Goal: Information Seeking & Learning: Check status

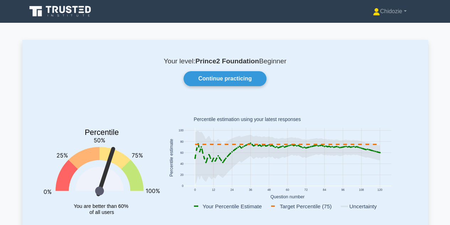
click at [73, 12] on icon at bounding box center [61, 12] width 68 height 14
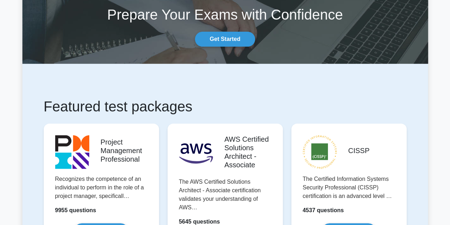
scroll to position [68, 0]
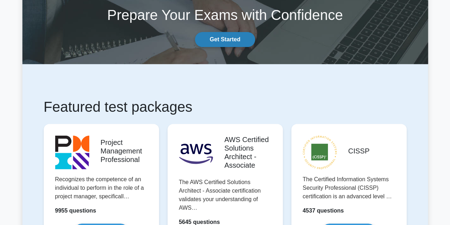
click at [213, 40] on link "Get Started" at bounding box center [225, 39] width 60 height 15
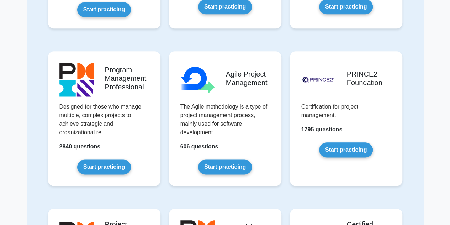
scroll to position [353, 0]
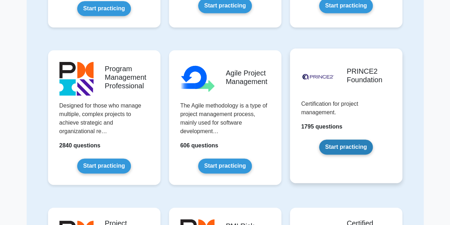
click at [334, 147] on link "Start practicing" at bounding box center [346, 147] width 54 height 15
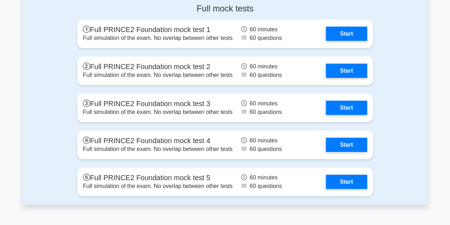
scroll to position [946, 0]
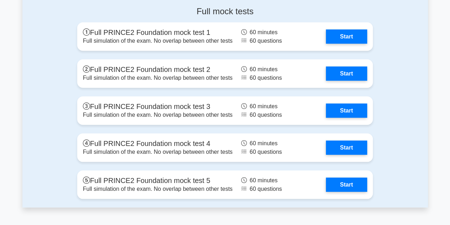
click at [399, 40] on div "Full mock tests Full PRINCE2 Foundation mock test 1 Full simulation of the exam…" at bounding box center [225, 104] width 406 height 207
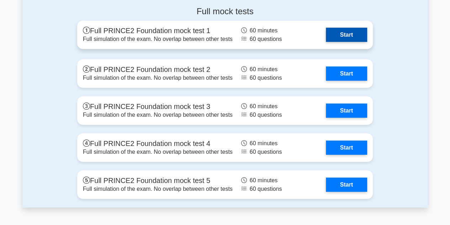
click at [362, 29] on link "Start" at bounding box center [346, 35] width 41 height 14
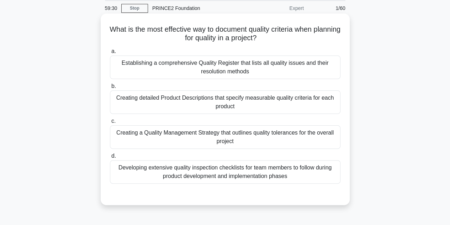
scroll to position [28, 0]
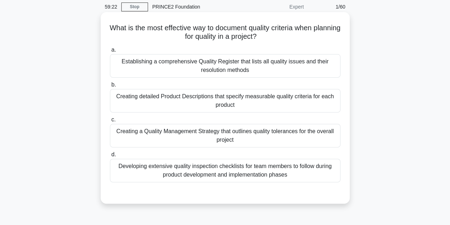
click at [192, 173] on div "Developing extensive quality inspection checklists for team members to follow d…" at bounding box center [225, 170] width 231 height 23
click at [110, 157] on input "d. Developing extensive quality inspection checklists for team members to follo…" at bounding box center [110, 154] width 0 height 5
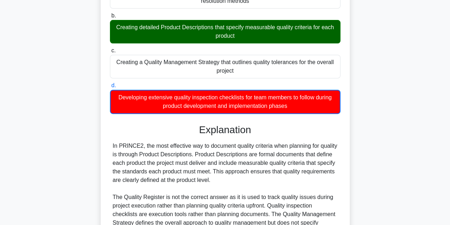
scroll to position [171, 0]
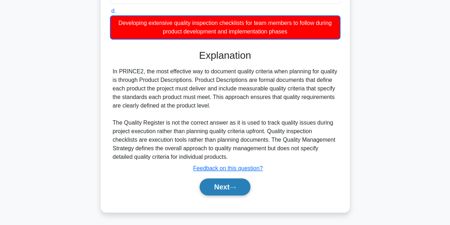
click at [222, 187] on button "Next" at bounding box center [225, 186] width 51 height 17
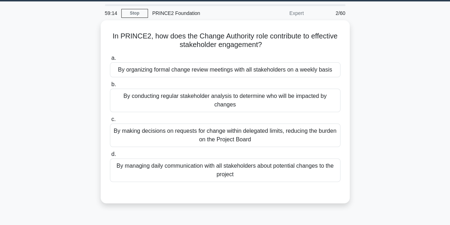
scroll to position [0, 0]
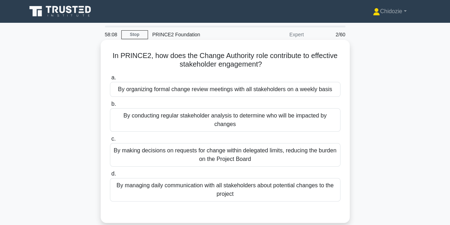
click at [223, 151] on div "By making decisions on requests for change within delegated limits, reducing th…" at bounding box center [225, 154] width 231 height 23
click at [110, 141] on input "c. By making decisions on requests for change within delegated limits, reducing…" at bounding box center [110, 139] width 0 height 5
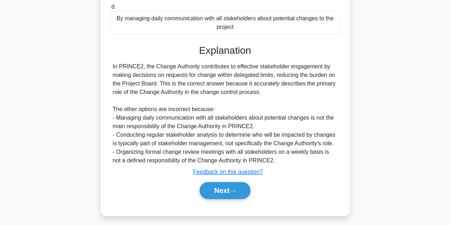
scroll to position [170, 0]
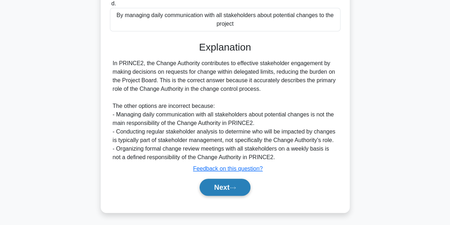
click at [227, 190] on button "Next" at bounding box center [225, 187] width 51 height 17
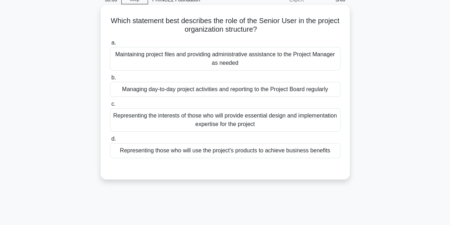
scroll to position [33, 0]
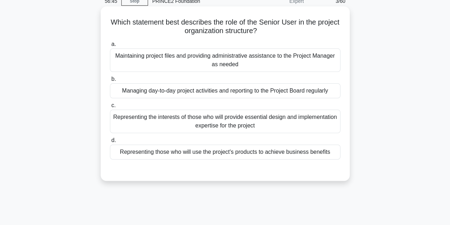
click at [220, 154] on div "Representing those who will use the project's products to achieve business bene…" at bounding box center [225, 152] width 231 height 15
click at [110, 143] on input "d. Representing those who will use the project's products to achieve business b…" at bounding box center [110, 140] width 0 height 5
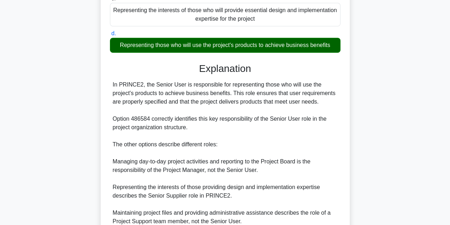
scroll to position [204, 0]
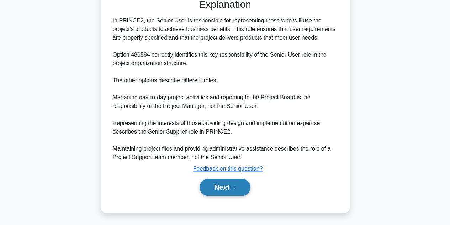
click at [221, 187] on button "Next" at bounding box center [225, 187] width 51 height 17
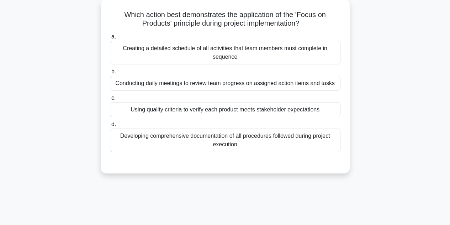
scroll to position [42, 0]
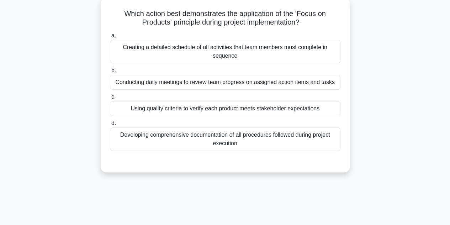
click at [174, 109] on div "Using quality criteria to verify each product meets stakeholder expectations" at bounding box center [225, 108] width 231 height 15
click at [110, 99] on input "c. Using quality criteria to verify each product meets stakeholder expectations" at bounding box center [110, 97] width 0 height 5
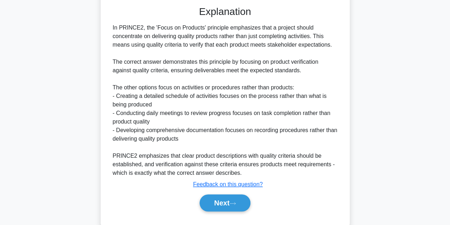
scroll to position [213, 0]
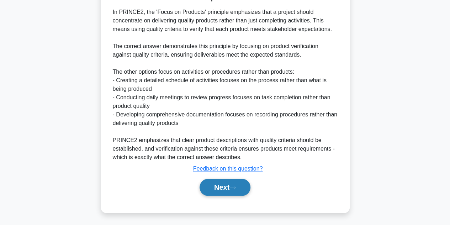
click at [217, 187] on button "Next" at bounding box center [225, 187] width 51 height 17
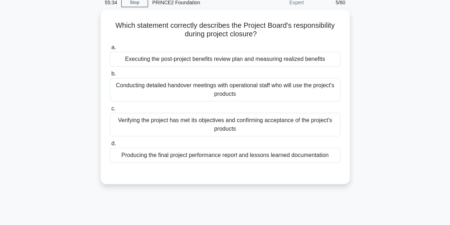
scroll to position [21, 0]
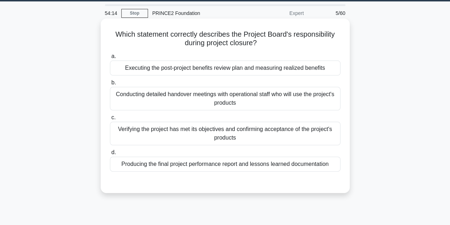
click at [231, 70] on div "Executing the post-project benefits review plan and measuring realized benefits" at bounding box center [225, 68] width 231 height 15
click at [110, 59] on input "a. Executing the post-project benefits review plan and measuring realized benef…" at bounding box center [110, 56] width 0 height 5
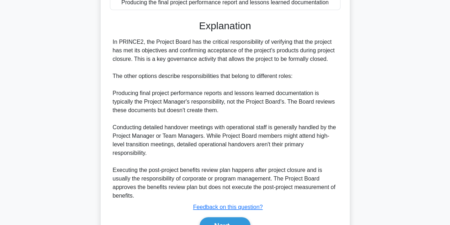
scroll to position [223, 0]
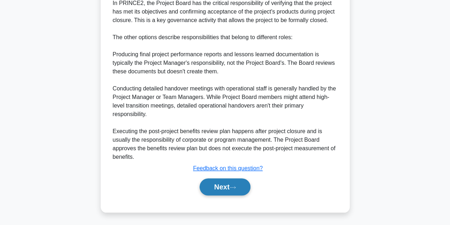
click at [236, 182] on button "Next" at bounding box center [225, 186] width 51 height 17
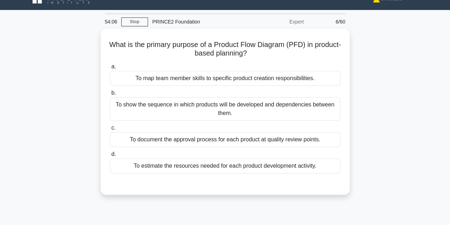
scroll to position [12, 0]
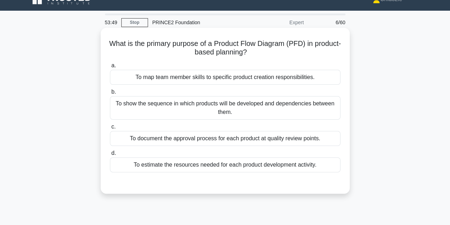
click at [207, 112] on div "To show the sequence in which products will be developed and dependencies betwe…" at bounding box center [225, 107] width 231 height 23
click at [110, 94] on input "b. To show the sequence in which products will be developed and dependencies be…" at bounding box center [110, 92] width 0 height 5
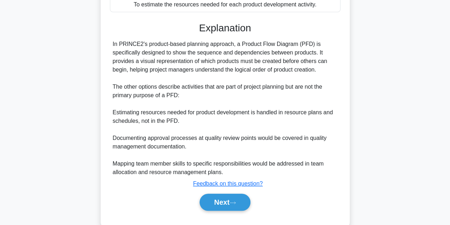
scroll to position [187, 0]
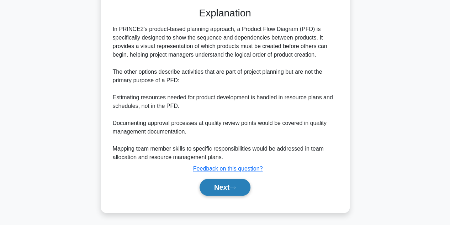
click at [216, 183] on button "Next" at bounding box center [225, 187] width 51 height 17
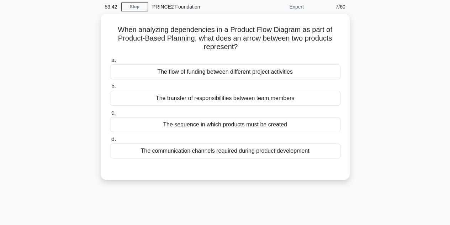
scroll to position [19, 0]
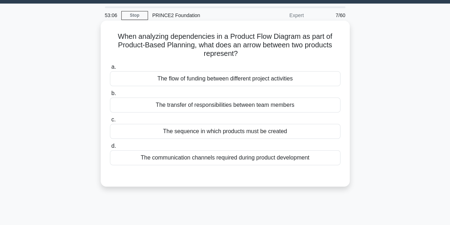
click at [209, 156] on div "The communication channels required during product development" at bounding box center [225, 157] width 231 height 15
click at [110, 148] on input "d. The communication channels required during product development" at bounding box center [110, 146] width 0 height 5
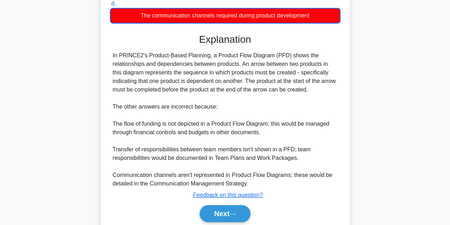
scroll to position [188, 0]
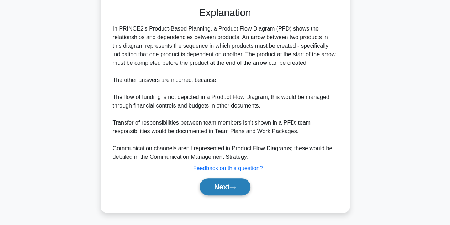
click at [219, 188] on button "Next" at bounding box center [225, 186] width 51 height 17
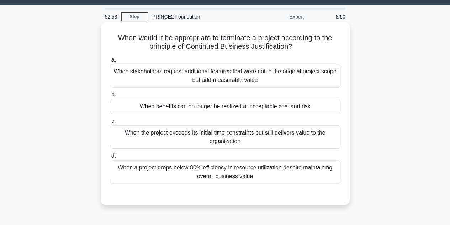
scroll to position [17, 0]
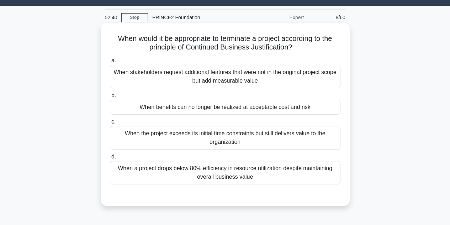
click at [186, 108] on div "When benefits can no longer be realized at acceptable cost and risk" at bounding box center [225, 107] width 231 height 15
click at [110, 98] on input "b. When benefits can no longer be realized at acceptable cost and risk" at bounding box center [110, 95] width 0 height 5
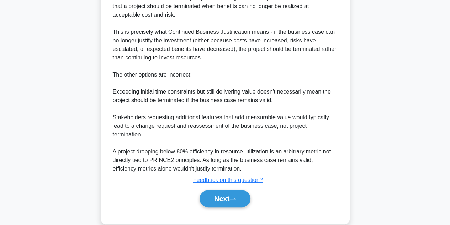
scroll to position [245, 0]
click at [234, 197] on icon at bounding box center [233, 199] width 6 height 4
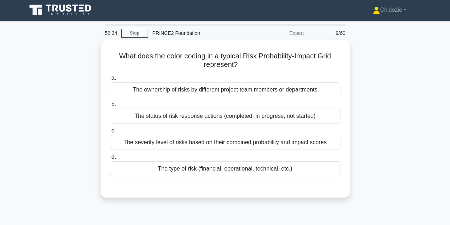
scroll to position [0, 0]
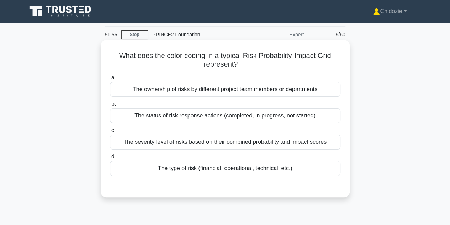
click at [242, 141] on div "The severity level of risks based on their combined probability and impact scor…" at bounding box center [225, 142] width 231 height 15
click at [110, 133] on input "c. The severity level of risks based on their combined probability and impact s…" at bounding box center [110, 130] width 0 height 5
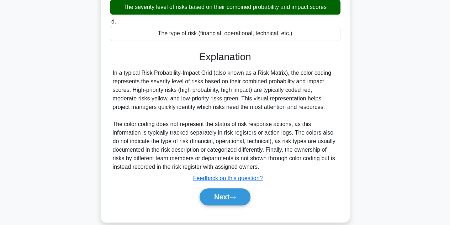
scroll to position [160, 0]
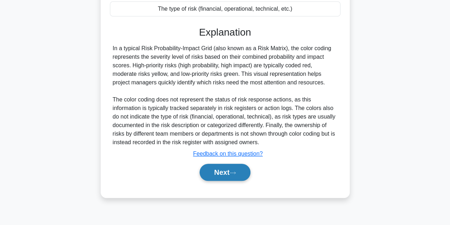
click at [227, 177] on button "Next" at bounding box center [225, 172] width 51 height 17
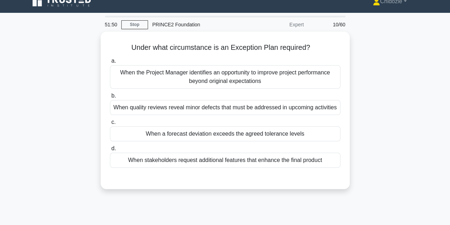
scroll to position [0, 0]
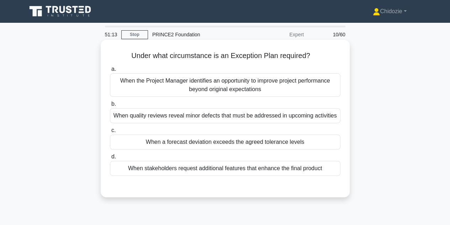
click at [180, 140] on div "When a forecast deviation exceeds the agreed tolerance levels" at bounding box center [225, 142] width 231 height 15
click at [110, 133] on input "c. When a forecast deviation exceeds the agreed tolerance levels" at bounding box center [110, 130] width 0 height 5
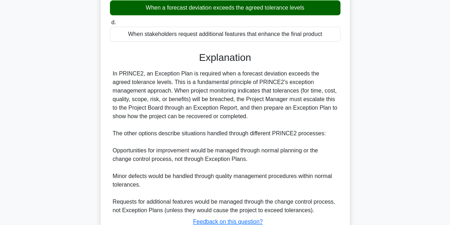
scroll to position [187, 0]
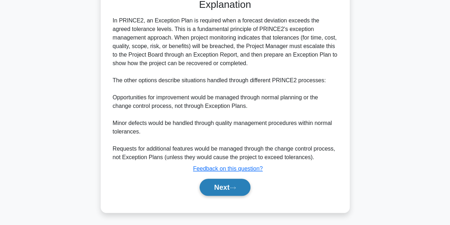
click at [216, 191] on button "Next" at bounding box center [225, 187] width 51 height 17
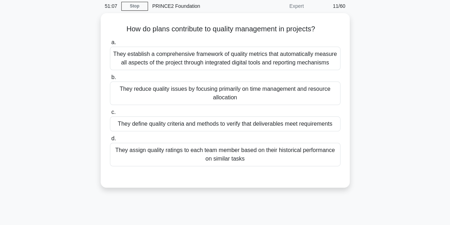
scroll to position [28, 0]
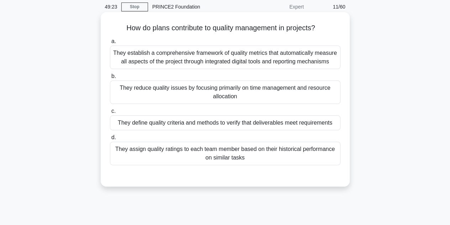
click at [164, 62] on div "They establish a comprehensive framework of quality metrics that automatically …" at bounding box center [225, 57] width 231 height 23
click at [110, 44] on input "a. They establish a comprehensive framework of quality metrics that automatical…" at bounding box center [110, 41] width 0 height 5
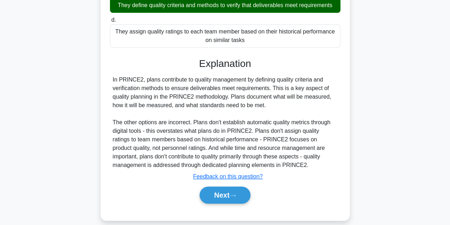
scroll to position [163, 0]
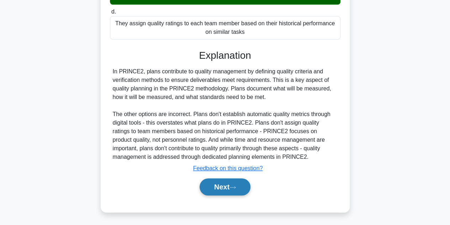
click at [220, 187] on button "Next" at bounding box center [225, 186] width 51 height 17
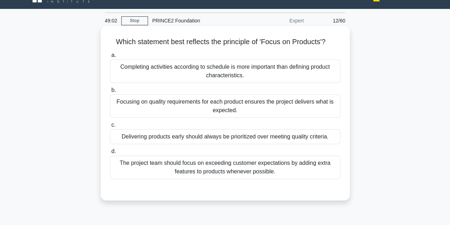
scroll to position [15, 0]
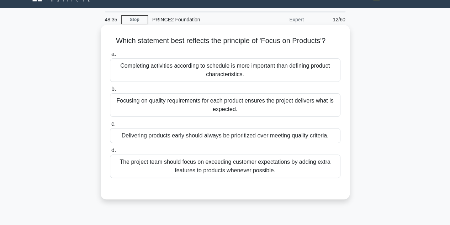
click at [181, 106] on div "Focusing on quality requirements for each product ensures the project delivers …" at bounding box center [225, 104] width 231 height 23
click at [110, 92] on input "b. Focusing on quality requirements for each product ensures the project delive…" at bounding box center [110, 89] width 0 height 5
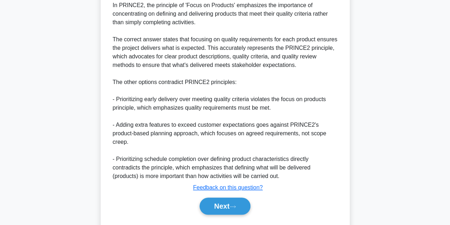
scroll to position [239, 0]
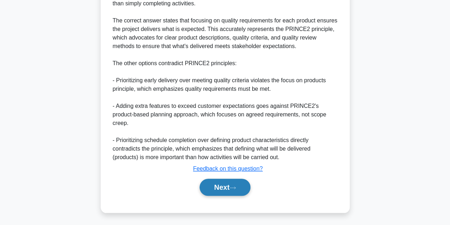
click at [214, 187] on button "Next" at bounding box center [225, 187] width 51 height 17
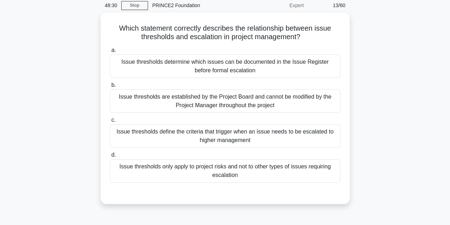
scroll to position [0, 0]
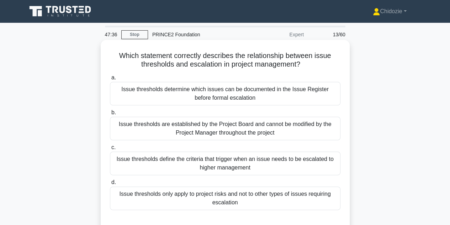
click at [263, 160] on div "Issue thresholds define the criteria that trigger when an issue needs to be esc…" at bounding box center [225, 163] width 231 height 23
click at [110, 150] on input "c. Issue thresholds define the criteria that trigger when an issue needs to be …" at bounding box center [110, 147] width 0 height 5
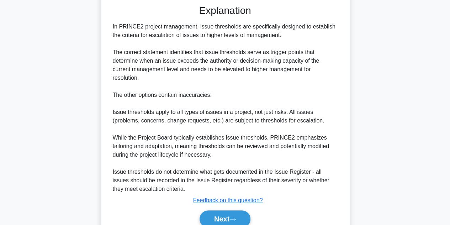
scroll to position [220, 0]
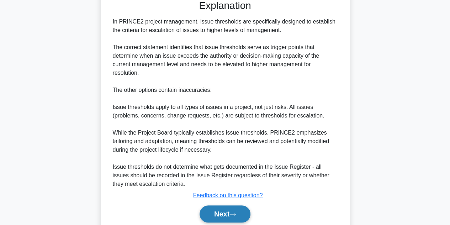
click at [227, 208] on button "Next" at bounding box center [225, 213] width 51 height 17
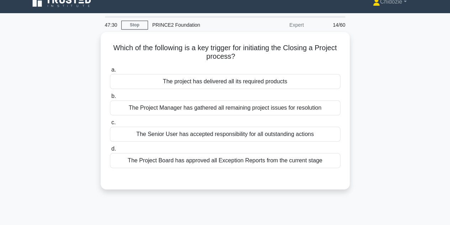
scroll to position [7, 0]
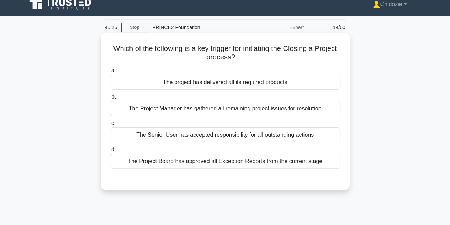
click at [211, 80] on div "The project has delivered all its required products" at bounding box center [225, 82] width 231 height 15
click at [110, 73] on input "a. The project has delivered all its required products" at bounding box center [110, 70] width 0 height 5
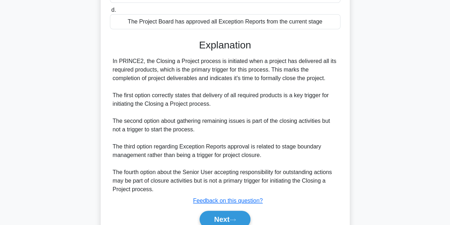
scroll to position [149, 0]
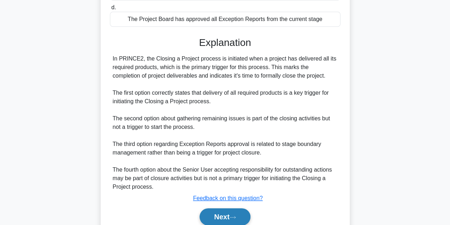
click at [209, 218] on button "Next" at bounding box center [225, 216] width 51 height 17
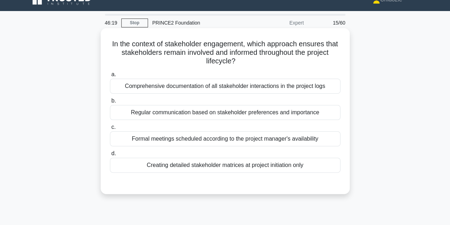
scroll to position [11, 0]
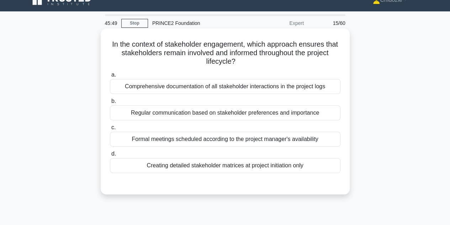
click at [207, 114] on div "Regular communication based on stakeholder preferences and importance" at bounding box center [225, 112] width 231 height 15
click at [110, 104] on input "b. Regular communication based on stakeholder preferences and importance" at bounding box center [110, 101] width 0 height 5
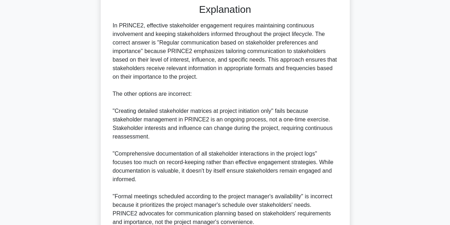
scroll to position [256, 0]
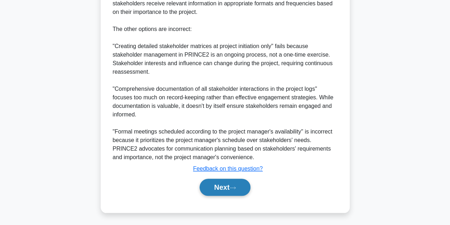
click at [218, 188] on button "Next" at bounding box center [225, 187] width 51 height 17
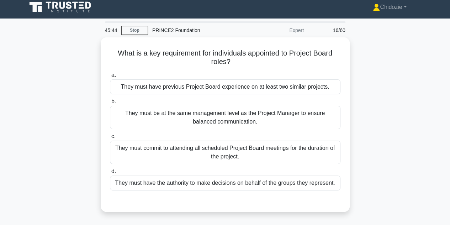
scroll to position [0, 0]
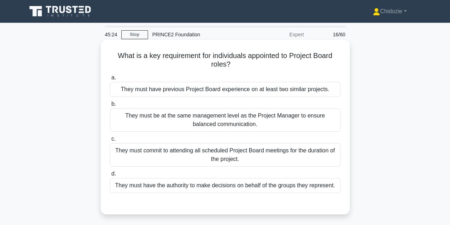
click at [193, 186] on div "They must have the authority to make decisions on behalf of the groups they rep…" at bounding box center [225, 185] width 231 height 15
click at [110, 176] on input "d. They must have the authority to make decisions on behalf of the groups they …" at bounding box center [110, 174] width 0 height 5
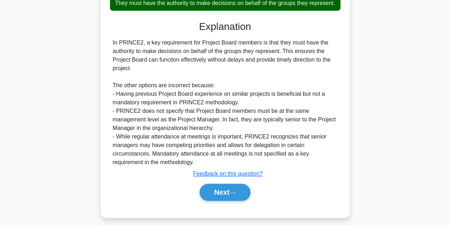
scroll to position [184, 0]
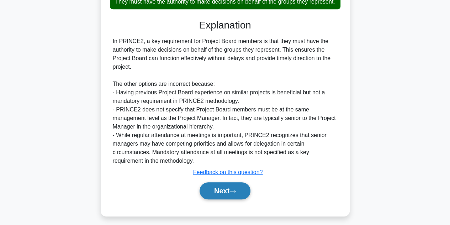
click at [208, 199] on button "Next" at bounding box center [225, 190] width 51 height 17
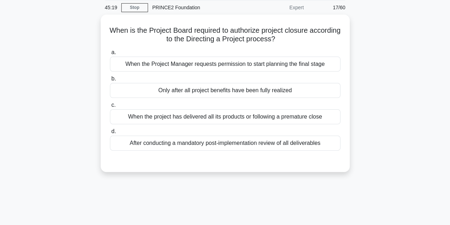
scroll to position [23, 0]
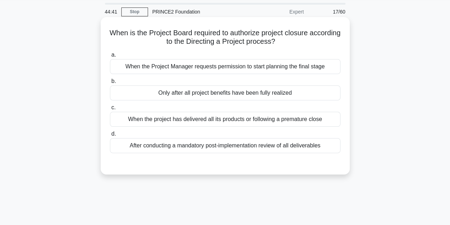
click at [184, 96] on div "Only after all project benefits have been fully realized" at bounding box center [225, 92] width 231 height 15
click at [110, 84] on input "b. Only after all project benefits have been fully realized" at bounding box center [110, 81] width 0 height 5
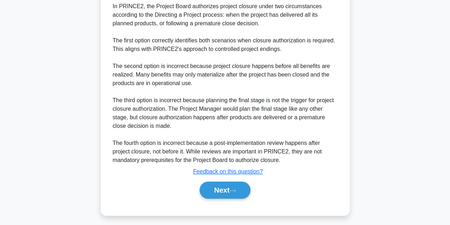
scroll to position [203, 0]
click at [224, 189] on button "Next" at bounding box center [225, 189] width 51 height 17
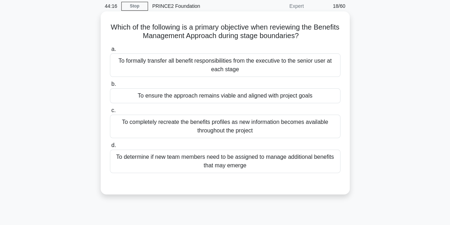
scroll to position [28, 0]
drag, startPoint x: 235, startPoint y: 68, endPoint x: 196, endPoint y: 122, distance: 66.6
click at [196, 122] on div "a. To formally transfer all benefit responsibilities from the executive to the …" at bounding box center [225, 108] width 239 height 131
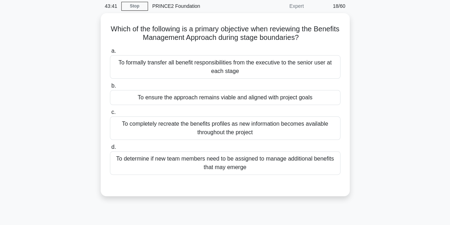
click at [370, 94] on div "Which of the following is a primary objective when reviewing the Benefits Manag…" at bounding box center [225, 109] width 406 height 192
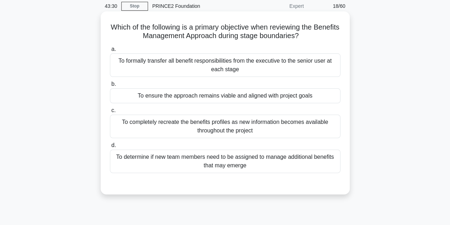
click at [252, 100] on div "To ensure the approach remains viable and aligned with project goals" at bounding box center [225, 95] width 231 height 15
click at [110, 87] on input "b. To ensure the approach remains viable and aligned with project goals" at bounding box center [110, 84] width 0 height 5
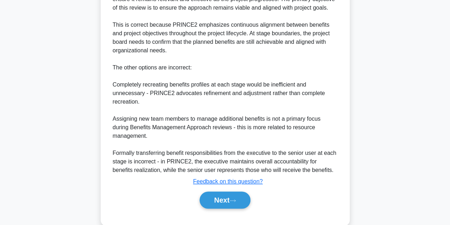
scroll to position [244, 0]
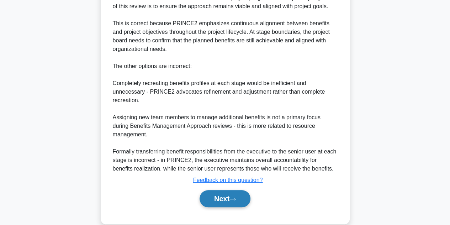
click at [225, 203] on button "Next" at bounding box center [225, 198] width 51 height 17
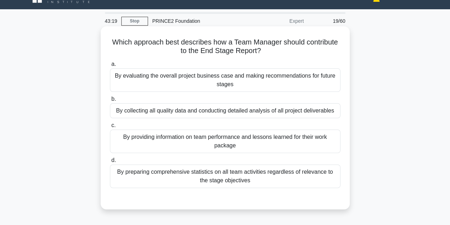
scroll to position [13, 0]
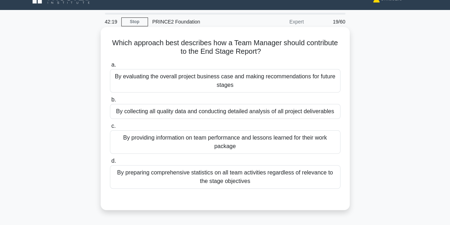
click at [239, 115] on div "By collecting all quality data and conducting detailed analysis of all project …" at bounding box center [225, 111] width 231 height 15
click at [110, 102] on input "b. By collecting all quality data and conducting detailed analysis of all proje…" at bounding box center [110, 100] width 0 height 5
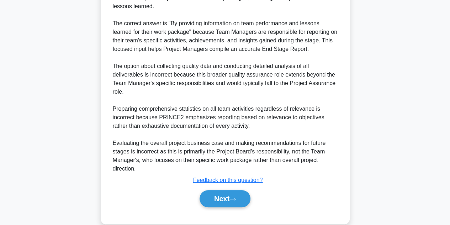
scroll to position [265, 0]
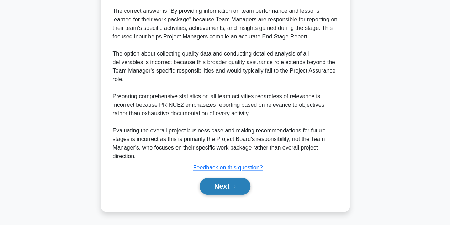
click at [217, 183] on button "Next" at bounding box center [225, 186] width 51 height 17
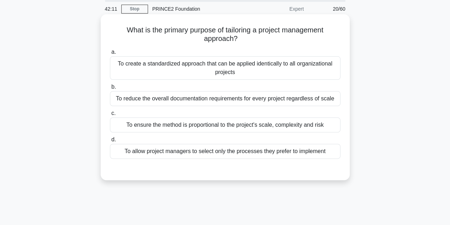
scroll to position [25, 0]
click at [249, 127] on div "To ensure the method is proportional to the project's scale, complexity and risk" at bounding box center [225, 125] width 231 height 15
click at [110, 116] on input "c. To ensure the method is proportional to the project's scale, complexity and …" at bounding box center [110, 114] width 0 height 5
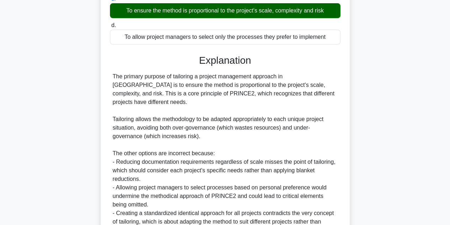
scroll to position [204, 0]
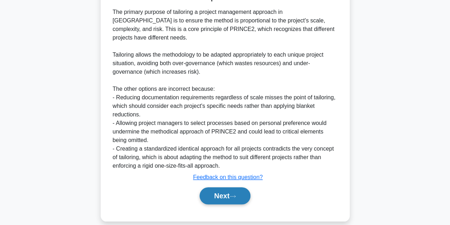
click at [223, 188] on button "Next" at bounding box center [225, 195] width 51 height 17
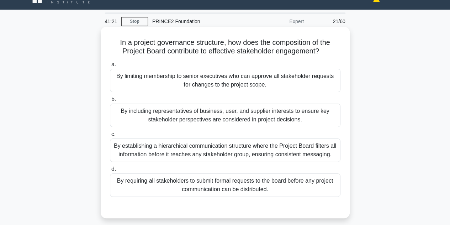
scroll to position [14, 0]
click at [262, 120] on div "By including representatives of business, user, and supplier interests to ensur…" at bounding box center [225, 114] width 231 height 23
click at [110, 101] on input "b. By including representatives of business, user, and supplier interests to en…" at bounding box center [110, 99] width 0 height 5
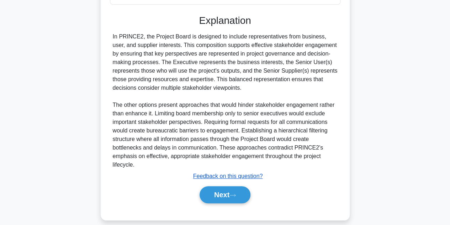
scroll to position [206, 0]
click at [226, 189] on button "Next" at bounding box center [225, 194] width 51 height 17
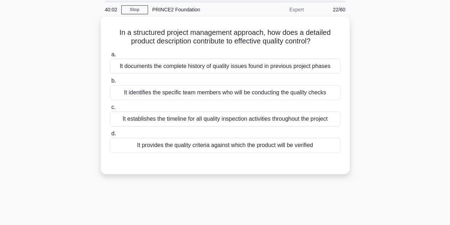
scroll to position [24, 0]
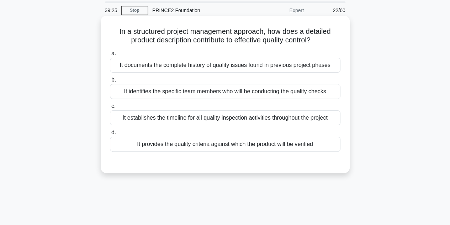
click at [251, 143] on div "It provides the quality criteria against which the product will be verified" at bounding box center [225, 144] width 231 height 15
click at [110, 135] on input "d. It provides the quality criteria against which the product will be verified" at bounding box center [110, 132] width 0 height 5
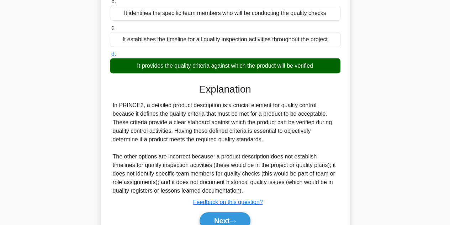
scroll to position [160, 0]
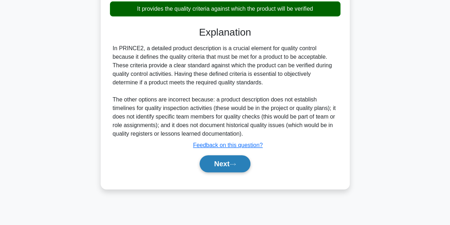
click at [226, 158] on button "Next" at bounding box center [225, 163] width 51 height 17
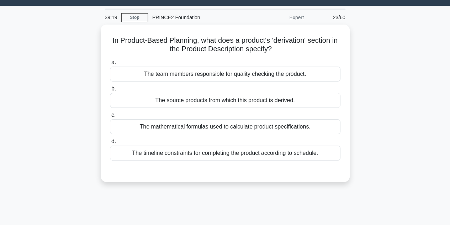
scroll to position [16, 0]
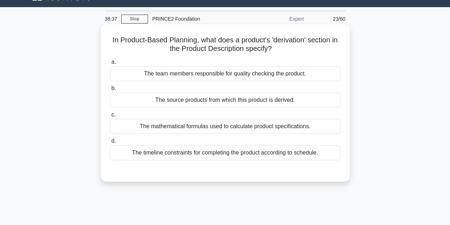
click at [185, 103] on div "The source products from which this product is derived." at bounding box center [225, 100] width 231 height 15
click at [110, 91] on input "b. The source products from which this product is derived." at bounding box center [110, 88] width 0 height 5
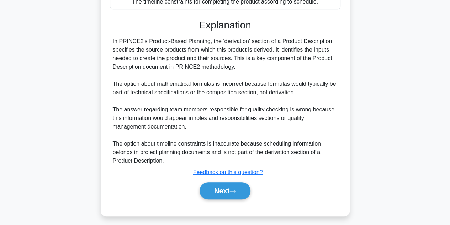
scroll to position [168, 0]
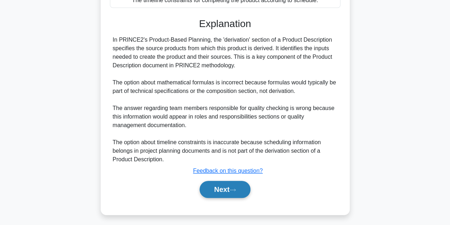
click at [214, 187] on button "Next" at bounding box center [225, 189] width 51 height 17
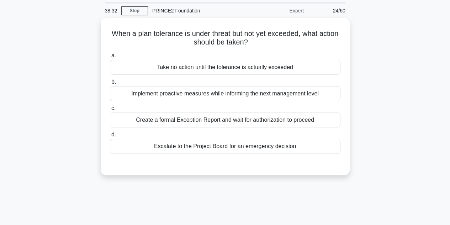
scroll to position [22, 0]
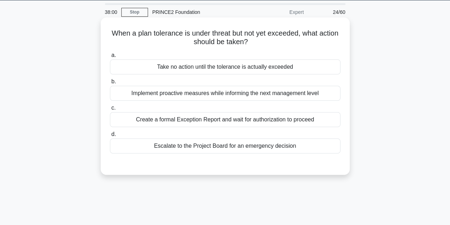
click at [197, 97] on div "Implement proactive measures while informing the next management level" at bounding box center [225, 93] width 231 height 15
click at [110, 84] on input "b. Implement proactive measures while informing the next management level" at bounding box center [110, 81] width 0 height 5
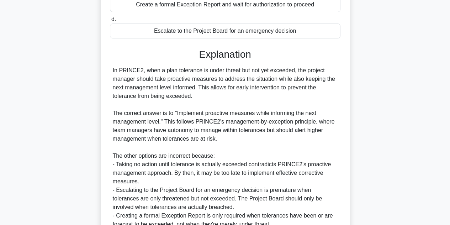
scroll to position [204, 0]
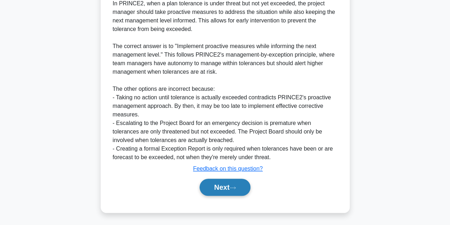
click at [213, 181] on button "Next" at bounding box center [225, 187] width 51 height 17
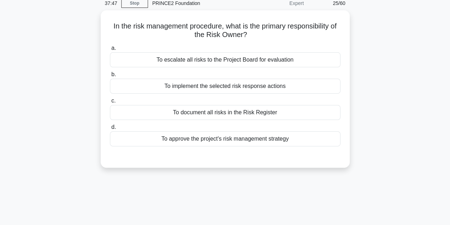
scroll to position [31, 0]
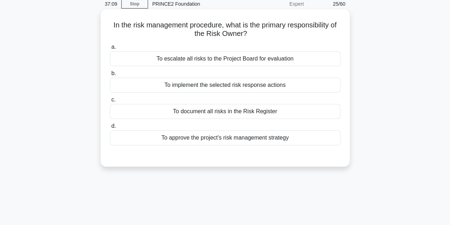
click at [209, 88] on div "To implement the selected risk response actions" at bounding box center [225, 85] width 231 height 15
click at [110, 76] on input "b. To implement the selected risk response actions" at bounding box center [110, 73] width 0 height 5
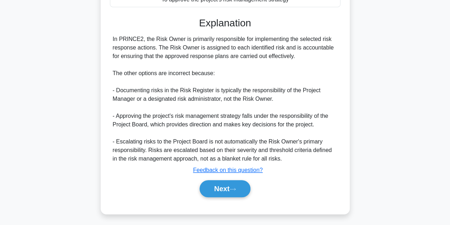
scroll to position [170, 0]
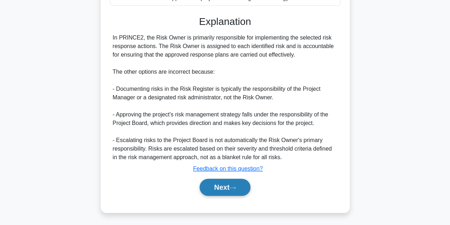
click at [215, 179] on button "Next" at bounding box center [225, 187] width 51 height 17
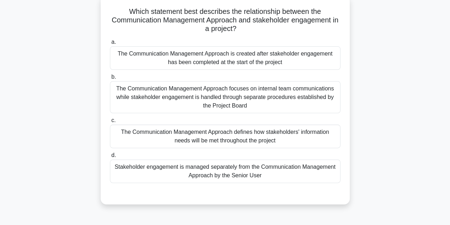
scroll to position [43, 0]
click at [184, 138] on div "The Communication Management Approach defines how stakeholders' information nee…" at bounding box center [225, 136] width 231 height 23
click at [110, 124] on input "c. The Communication Management Approach defines how stakeholders' information …" at bounding box center [110, 121] width 0 height 5
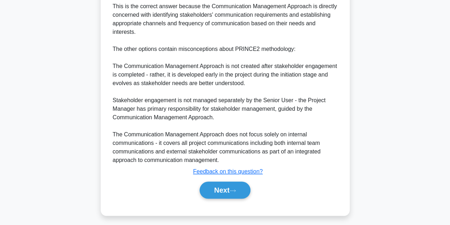
scroll to position [298, 0]
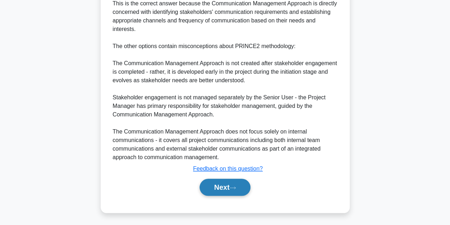
click at [205, 182] on button "Next" at bounding box center [225, 187] width 51 height 17
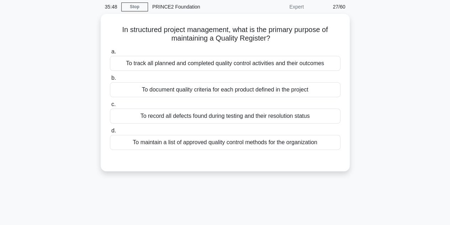
scroll to position [27, 0]
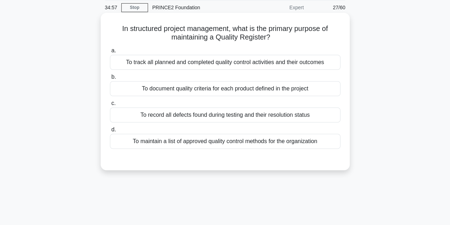
click at [174, 90] on div "To document quality criteria for each product defined in the project" at bounding box center [225, 88] width 231 height 15
click at [110, 79] on input "b. To document quality criteria for each product defined in the project" at bounding box center [110, 77] width 0 height 5
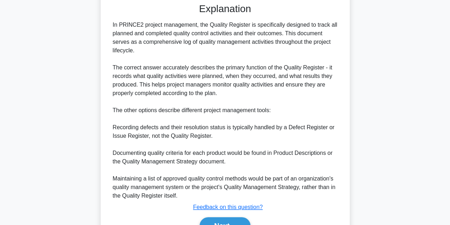
scroll to position [223, 0]
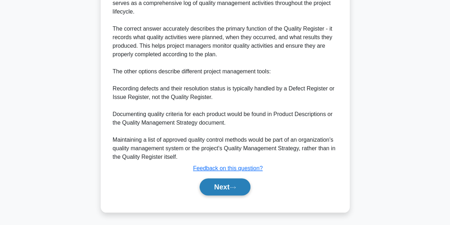
click at [207, 184] on button "Next" at bounding box center [225, 186] width 51 height 17
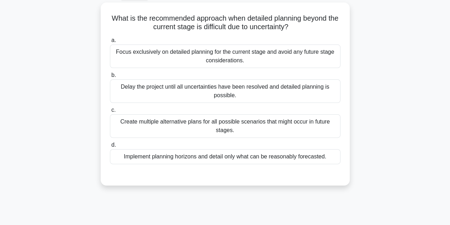
scroll to position [38, 0]
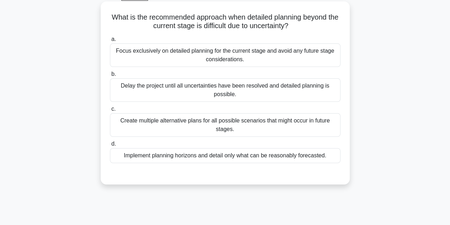
click at [188, 60] on div "Focus exclusively on detailed planning for the current stage and avoid any futu…" at bounding box center [225, 54] width 231 height 23
click at [110, 42] on input "a. Focus exclusively on detailed planning for the current stage and avoid any f…" at bounding box center [110, 39] width 0 height 5
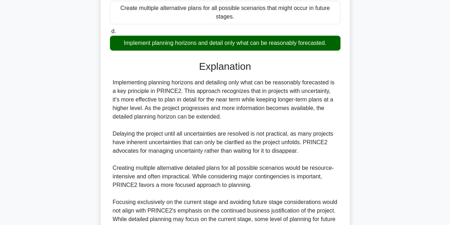
scroll to position [231, 0]
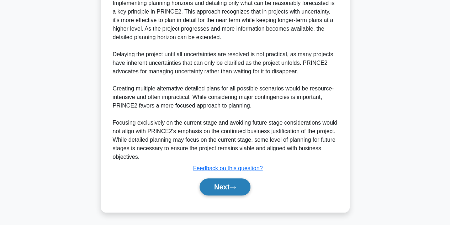
click at [222, 185] on button "Next" at bounding box center [225, 186] width 51 height 17
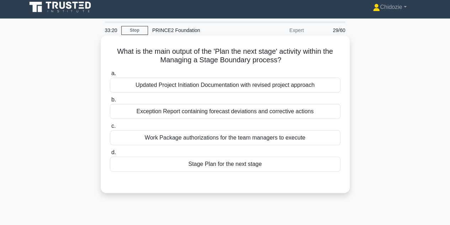
scroll to position [4, 0]
click at [216, 162] on div "Stage Plan for the next stage" at bounding box center [225, 164] width 231 height 15
click at [110, 155] on input "d. Stage Plan for the next stage" at bounding box center [110, 152] width 0 height 5
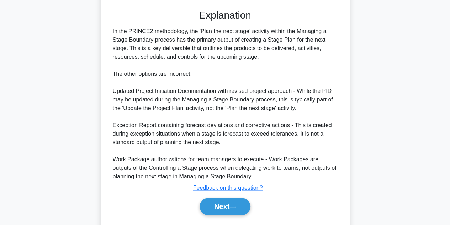
scroll to position [177, 0]
click at [227, 209] on button "Next" at bounding box center [225, 206] width 51 height 17
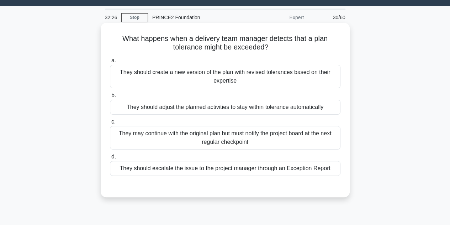
scroll to position [17, 0]
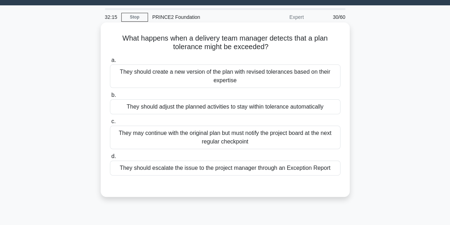
click at [220, 168] on div "They should escalate the issue to the project manager through an Exception Repo…" at bounding box center [225, 168] width 231 height 15
click at [110, 159] on input "d. They should escalate the issue to the project manager through an Exception R…" at bounding box center [110, 156] width 0 height 5
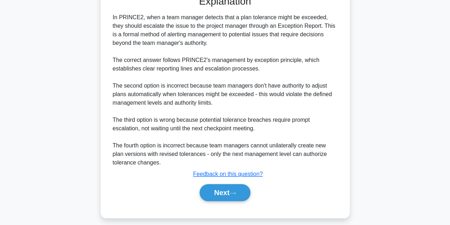
scroll to position [210, 0]
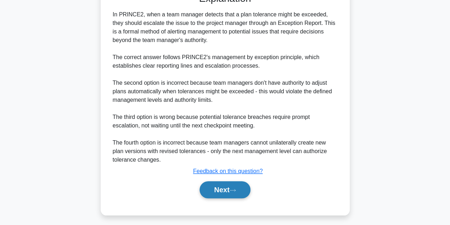
click at [221, 186] on button "Next" at bounding box center [225, 189] width 51 height 17
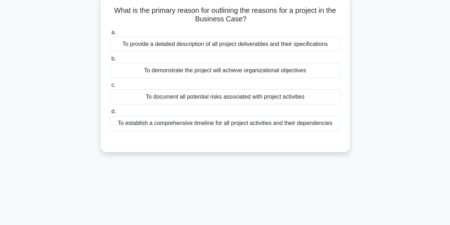
scroll to position [30, 0]
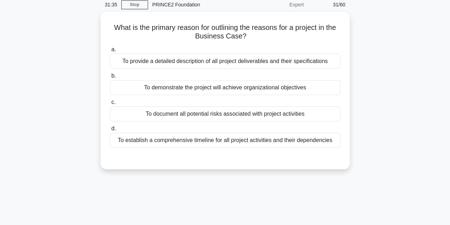
click at [221, 186] on div "31:35 Stop PRINCE2 Foundation Expert 31/60 What is the primary reason for outli…" at bounding box center [225, 174] width 406 height 356
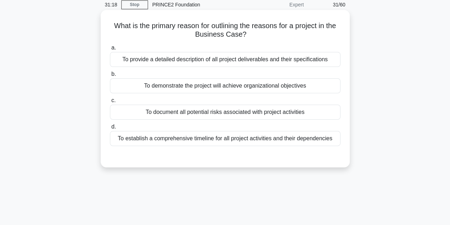
click at [194, 57] on div "To provide a detailed description of all project deliverables and their specifi…" at bounding box center [225, 59] width 231 height 15
click at [110, 50] on input "a. To provide a detailed description of all project deliverables and their spec…" at bounding box center [110, 48] width 0 height 5
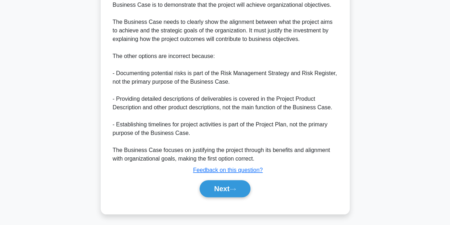
scroll to position [222, 0]
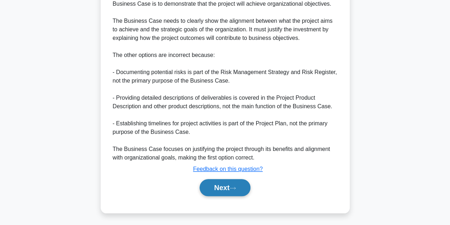
click at [224, 181] on button "Next" at bounding box center [225, 187] width 51 height 17
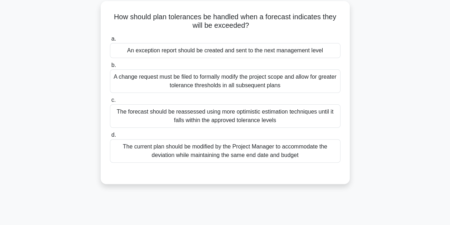
scroll to position [40, 0]
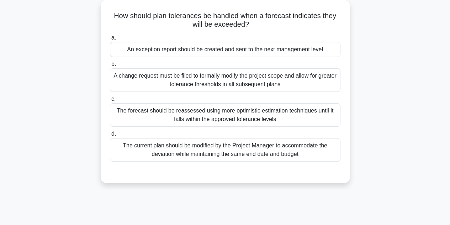
click at [204, 57] on div "a. An exception report should be created and sent to the next management level …" at bounding box center [225, 97] width 239 height 131
click at [205, 55] on div "An exception report should be created and sent to the next management level" at bounding box center [225, 49] width 231 height 15
click at [110, 40] on input "a. An exception report should be created and sent to the next management level" at bounding box center [110, 38] width 0 height 5
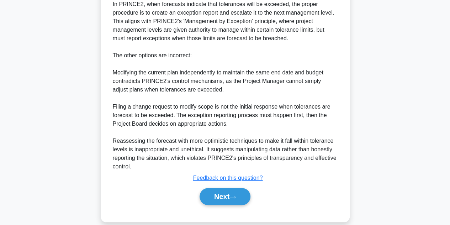
scroll to position [230, 0]
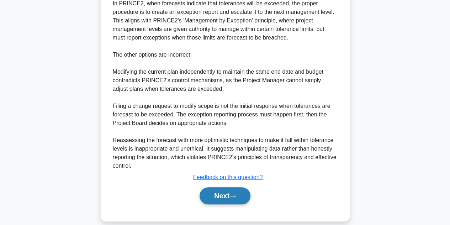
click at [221, 200] on button "Next" at bounding box center [225, 195] width 51 height 17
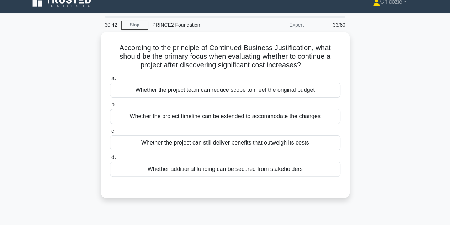
scroll to position [7, 0]
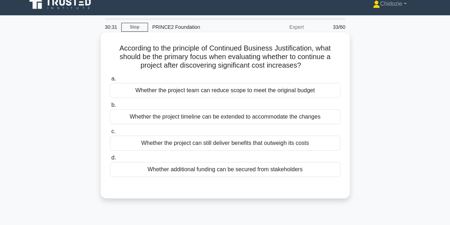
click at [211, 54] on h5 "According to the principle of Continued Business Justification, what should be …" at bounding box center [225, 57] width 232 height 26
click at [247, 143] on div "Whether the project can still deliver benefits that outweigh its costs" at bounding box center [225, 143] width 231 height 15
click at [110, 134] on input "c. Whether the project can still deliver benefits that outweigh its costs" at bounding box center [110, 131] width 0 height 5
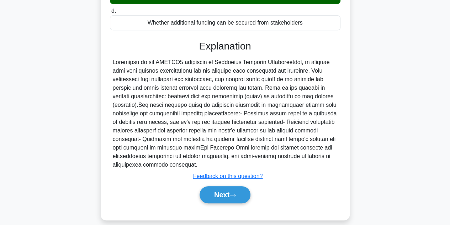
scroll to position [160, 0]
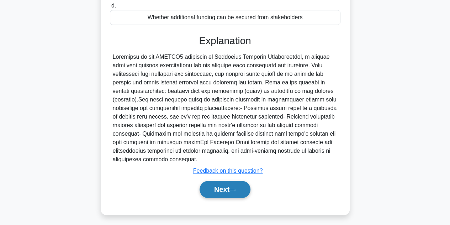
click at [224, 181] on button "Next" at bounding box center [225, 189] width 51 height 17
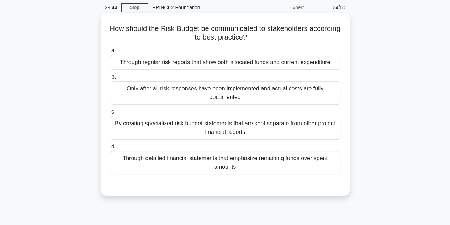
scroll to position [28, 0]
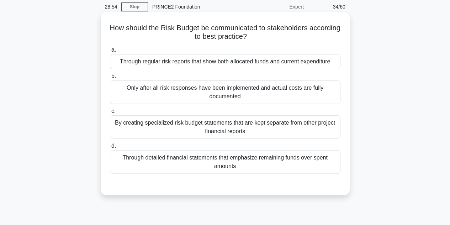
click at [189, 66] on div "Through regular risk reports that show both allocated funds and current expendi…" at bounding box center [225, 61] width 231 height 15
click at [110, 52] on input "a. Through regular risk reports that show both allocated funds and current expe…" at bounding box center [110, 50] width 0 height 5
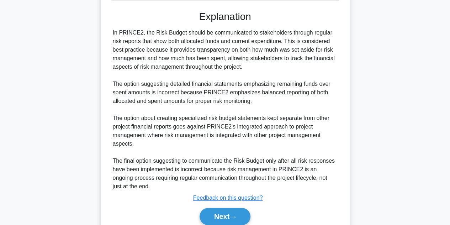
scroll to position [202, 0]
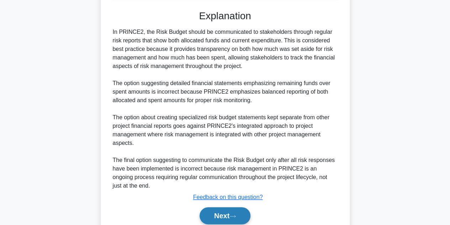
click at [218, 214] on button "Next" at bounding box center [225, 215] width 51 height 17
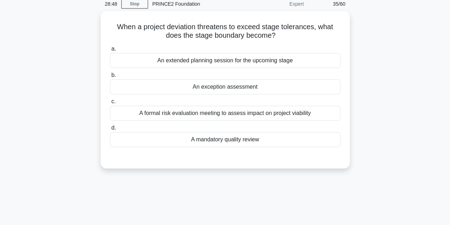
scroll to position [30, 0]
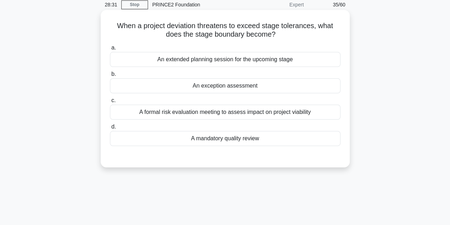
click at [220, 86] on div "An exception assessment" at bounding box center [225, 85] width 231 height 15
click at [110, 77] on input "b. An exception assessment" at bounding box center [110, 74] width 0 height 5
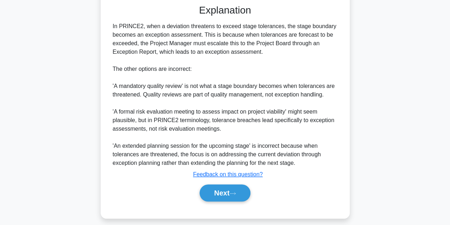
scroll to position [182, 0]
click at [226, 190] on button "Next" at bounding box center [225, 192] width 51 height 17
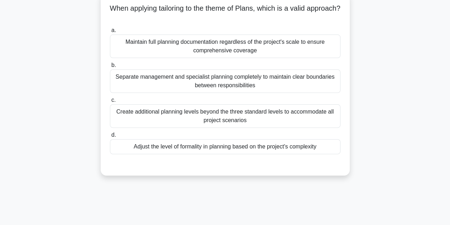
scroll to position [49, 0]
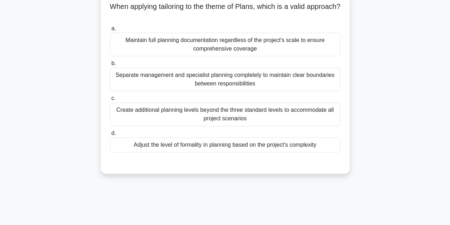
click at [194, 146] on div "Adjust the level of formality in planning based on the project's complexity" at bounding box center [225, 144] width 231 height 15
click at [110, 136] on input "d. Adjust the level of formality in planning based on the project's complexity" at bounding box center [110, 133] width 0 height 5
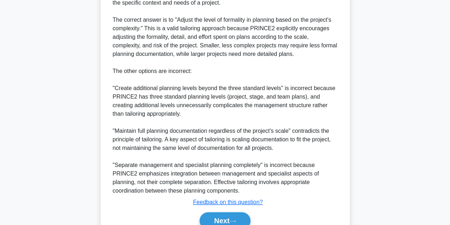
scroll to position [248, 0]
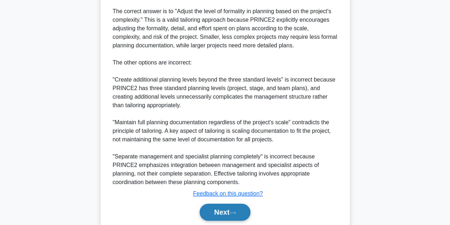
click at [208, 207] on button "Next" at bounding box center [225, 212] width 51 height 17
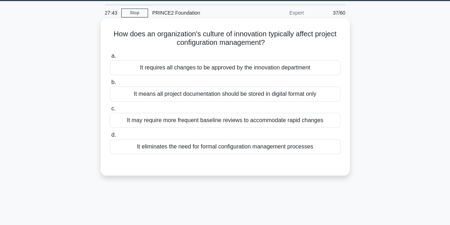
scroll to position [25, 0]
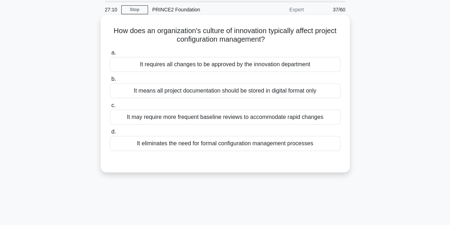
click at [157, 119] on div "It may require more frequent baseline reviews to accommodate rapid changes" at bounding box center [225, 117] width 231 height 15
click at [110, 108] on input "c. It may require more frequent baseline reviews to accommodate rapid changes" at bounding box center [110, 105] width 0 height 5
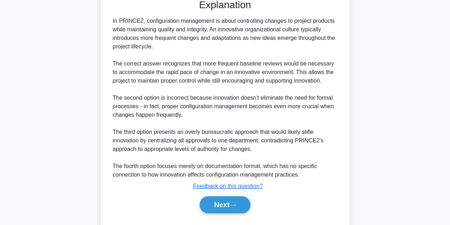
scroll to position [188, 0]
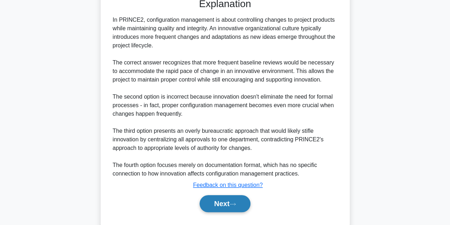
click at [213, 200] on button "Next" at bounding box center [225, 203] width 51 height 17
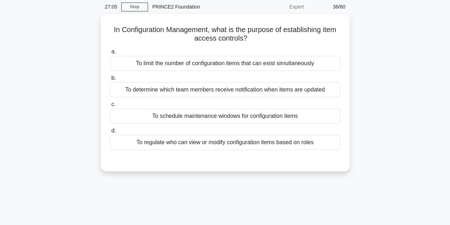
scroll to position [23, 0]
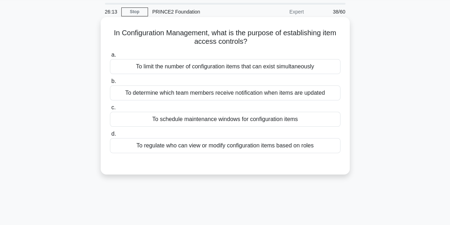
click at [237, 148] on div "To regulate who can view or modify configuration items based on roles" at bounding box center [225, 145] width 231 height 15
click at [110, 136] on input "d. To regulate who can view or modify configuration items based on roles" at bounding box center [110, 134] width 0 height 5
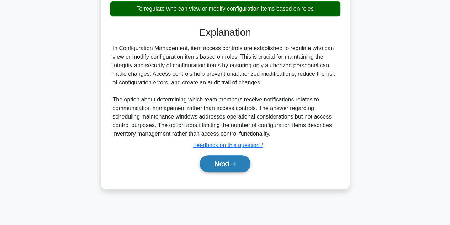
scroll to position [160, 0]
click at [224, 159] on button "Next" at bounding box center [225, 163] width 51 height 17
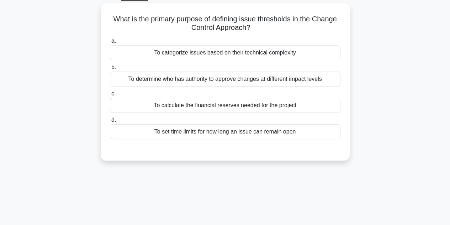
scroll to position [38, 0]
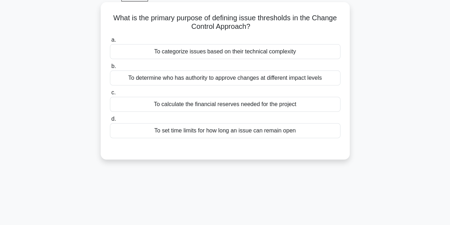
click at [192, 77] on div "To determine who has authority to approve changes at different impact levels" at bounding box center [225, 77] width 231 height 15
click at [110, 69] on input "b. To determine who has authority to approve changes at different impact levels" at bounding box center [110, 66] width 0 height 5
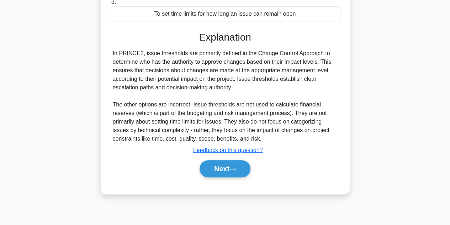
scroll to position [160, 0]
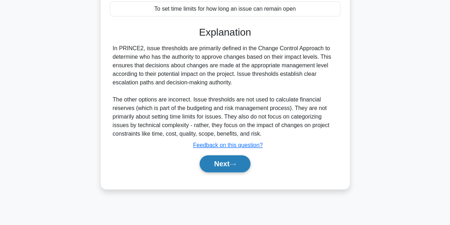
click at [221, 157] on button "Next" at bounding box center [225, 163] width 51 height 17
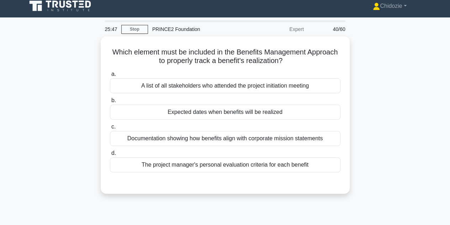
scroll to position [10, 0]
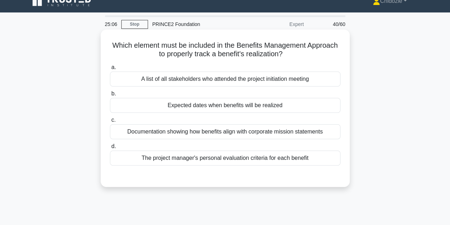
click at [194, 134] on div "Documentation showing how benefits align with corporate mission statements" at bounding box center [225, 131] width 231 height 15
click at [110, 122] on input "c. Documentation showing how benefits align with corporate mission statements" at bounding box center [110, 120] width 0 height 5
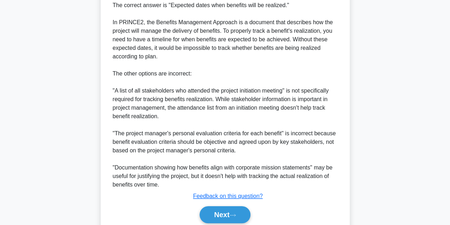
scroll to position [231, 0]
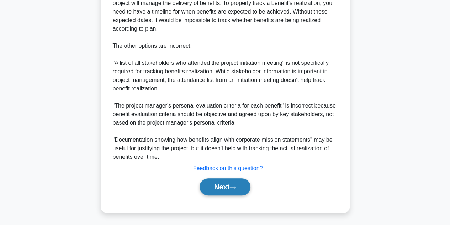
click at [213, 188] on button "Next" at bounding box center [225, 186] width 51 height 17
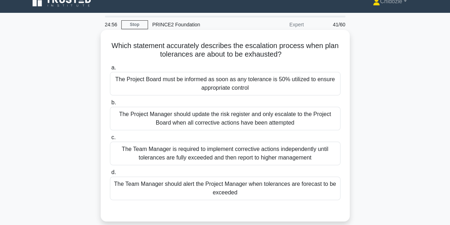
scroll to position [20, 0]
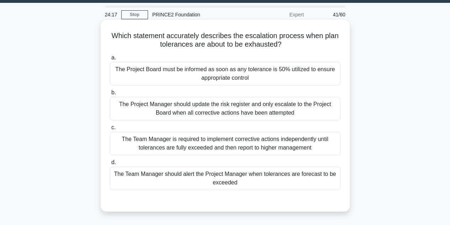
click at [237, 179] on div "The Team Manager should alert the Project Manager when tolerances are forecast …" at bounding box center [225, 178] width 231 height 23
click at [110, 165] on input "d. The Team Manager should alert the Project Manager when tolerances are foreca…" at bounding box center [110, 162] width 0 height 5
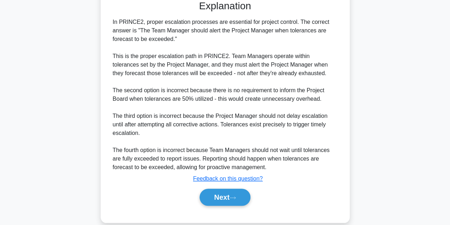
scroll to position [230, 0]
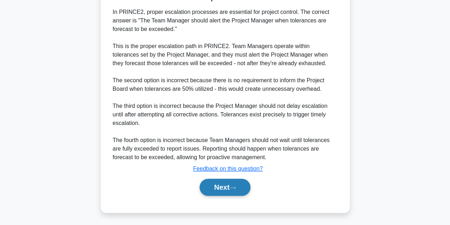
click at [226, 184] on button "Next" at bounding box center [225, 187] width 51 height 17
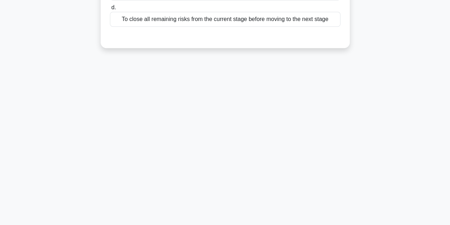
drag, startPoint x: 226, startPoint y: 184, endPoint x: 223, endPoint y: 168, distance: 16.1
click at [223, 168] on div "24:13 Stop PRINCE2 Foundation Expert 42/60 How is the Risk Register used during…" at bounding box center [225, 44] width 406 height 356
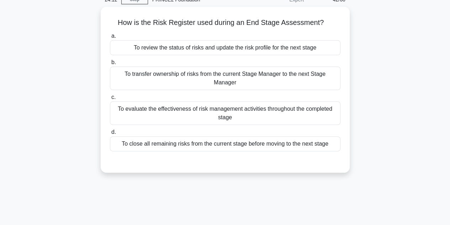
scroll to position [27, 0]
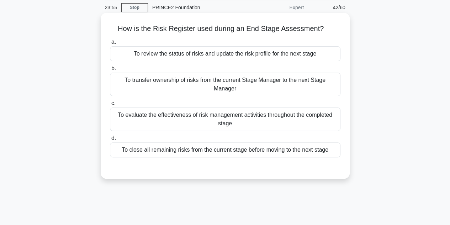
click at [241, 54] on div "To review the status of risks and update the risk profile for the next stage" at bounding box center [225, 53] width 231 height 15
click at [110, 45] on input "a. To review the status of risks and update the risk profile for the next stage" at bounding box center [110, 42] width 0 height 5
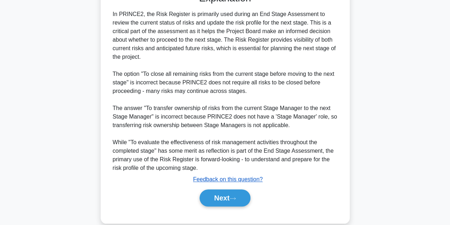
scroll to position [204, 0]
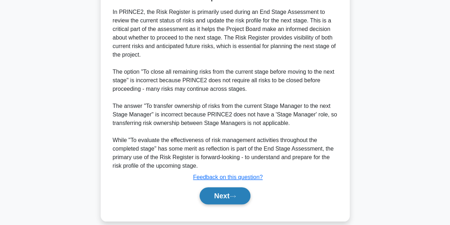
click at [217, 187] on button "Next" at bounding box center [225, 195] width 51 height 17
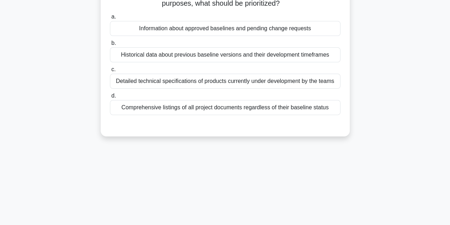
scroll to position [0, 0]
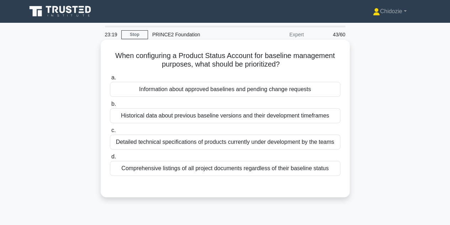
click at [214, 95] on div "Information about approved baselines and pending change requests" at bounding box center [225, 89] width 231 height 15
click at [110, 80] on input "a. Information about approved baselines and pending change requests" at bounding box center [110, 77] width 0 height 5
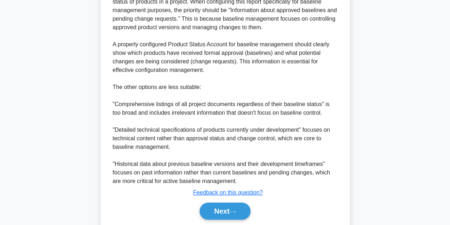
scroll to position [239, 0]
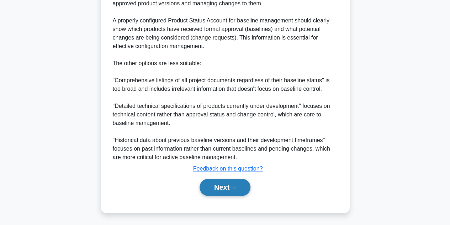
click at [213, 187] on button "Next" at bounding box center [225, 187] width 51 height 17
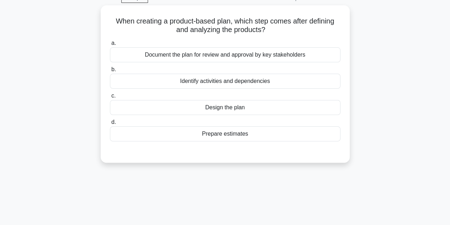
scroll to position [0, 0]
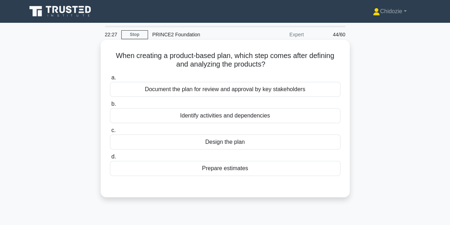
click at [236, 141] on div "Design the plan" at bounding box center [225, 142] width 231 height 15
click at [110, 133] on input "c. Design the plan" at bounding box center [110, 130] width 0 height 5
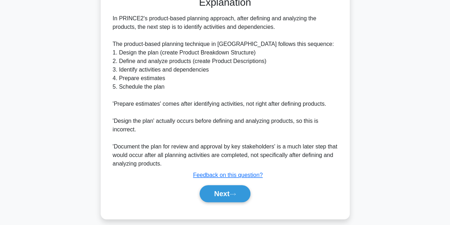
scroll to position [197, 0]
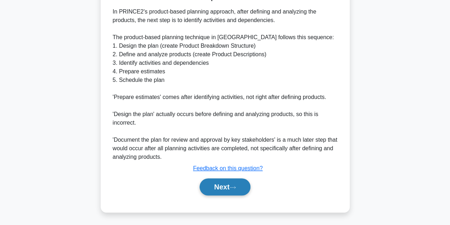
click at [224, 185] on button "Next" at bounding box center [225, 186] width 51 height 17
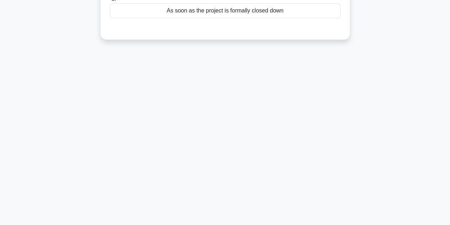
drag, startPoint x: 224, startPoint y: 185, endPoint x: 203, endPoint y: 193, distance: 22.5
click at [203, 193] on div "22:16 Stop PRINCE2 Foundation Expert 45/60 Which statement best describes when …" at bounding box center [225, 44] width 406 height 356
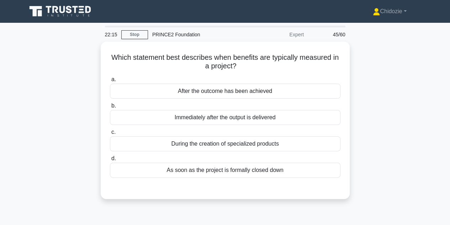
scroll to position [0, 0]
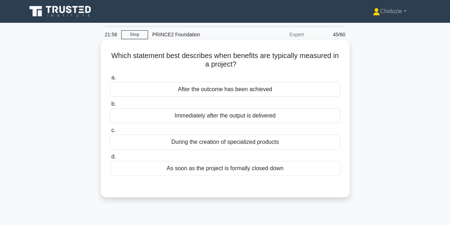
click at [224, 167] on div "As soon as the project is formally closed down" at bounding box center [225, 168] width 231 height 15
click at [110, 159] on input "d. As soon as the project is formally closed down" at bounding box center [110, 157] width 0 height 5
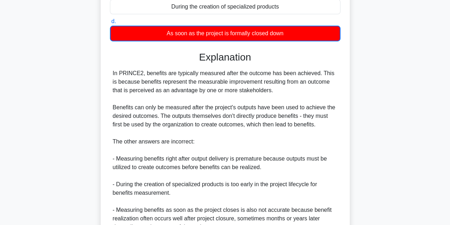
scroll to position [205, 0]
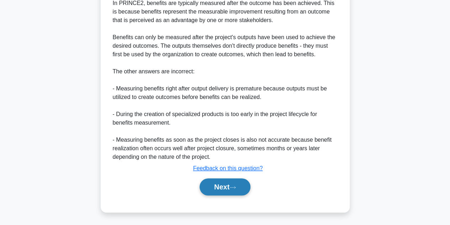
click at [219, 183] on button "Next" at bounding box center [225, 186] width 51 height 17
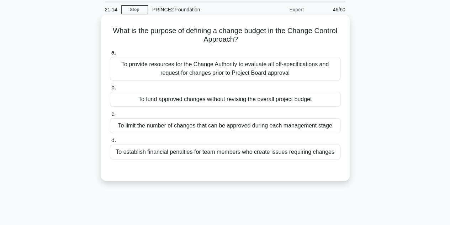
scroll to position [24, 0]
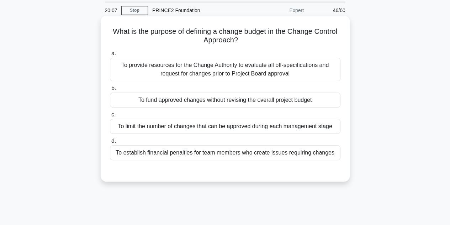
click at [233, 79] on div "To provide resources for the Change Authority to evaluate all off-specification…" at bounding box center [225, 69] width 231 height 23
click at [110, 56] on input "a. To provide resources for the Change Authority to evaluate all off-specificat…" at bounding box center [110, 53] width 0 height 5
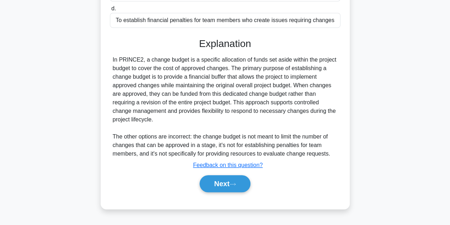
scroll to position [160, 0]
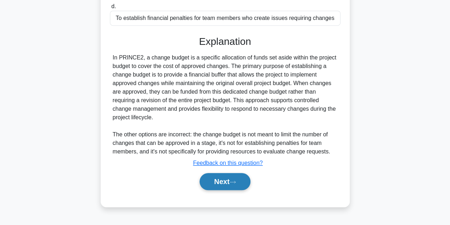
click at [224, 184] on button "Next" at bounding box center [225, 181] width 51 height 17
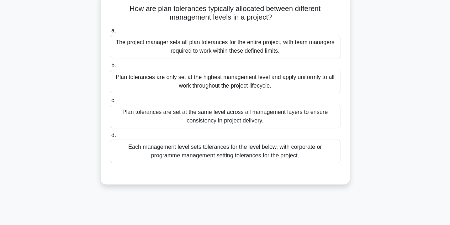
scroll to position [46, 0]
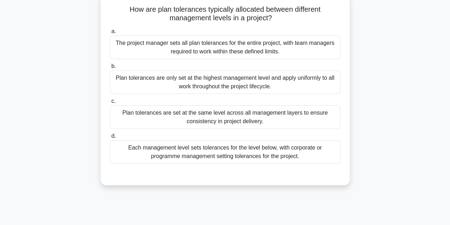
click at [236, 152] on div "Each management level sets tolerances for the level below, with corporate or pr…" at bounding box center [225, 151] width 231 height 23
click at [110, 138] on input "d. Each management level sets tolerances for the level below, with corporate or…" at bounding box center [110, 136] width 0 height 5
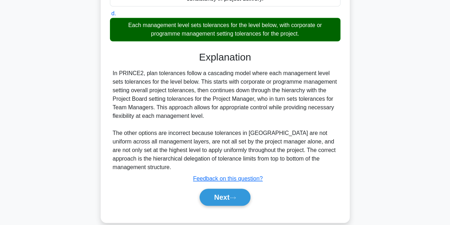
scroll to position [179, 0]
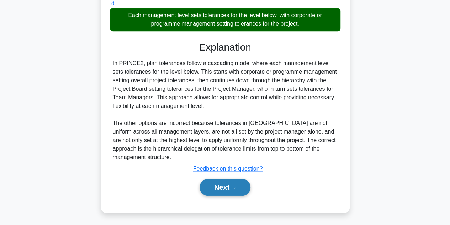
click at [224, 180] on button "Next" at bounding box center [225, 187] width 51 height 17
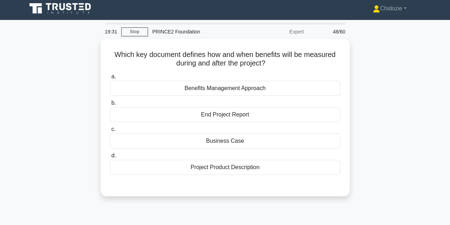
scroll to position [0, 0]
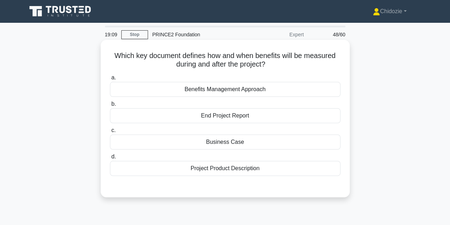
click at [195, 147] on div "Business Case" at bounding box center [225, 142] width 231 height 15
click at [110, 133] on input "c. Business Case" at bounding box center [110, 130] width 0 height 5
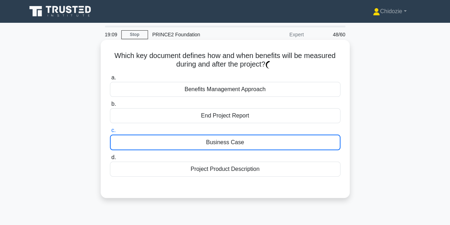
click at [195, 147] on div "Business Case" at bounding box center [225, 143] width 231 height 16
click at [110, 133] on input "c. Business Case" at bounding box center [110, 130] width 0 height 5
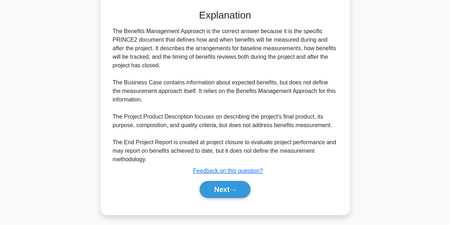
scroll to position [178, 0]
click at [215, 185] on button "Next" at bounding box center [225, 189] width 51 height 17
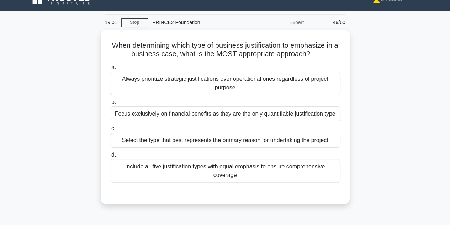
scroll to position [0, 0]
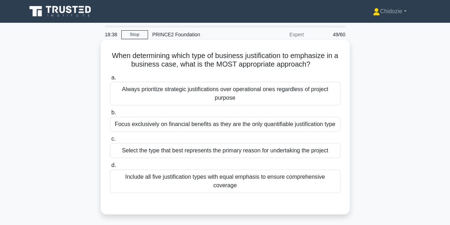
click at [239, 153] on div "Select the type that best represents the primary reason for undertaking the pro…" at bounding box center [225, 150] width 231 height 15
click at [110, 141] on input "c. Select the type that best represents the primary reason for undertaking the …" at bounding box center [110, 139] width 0 height 5
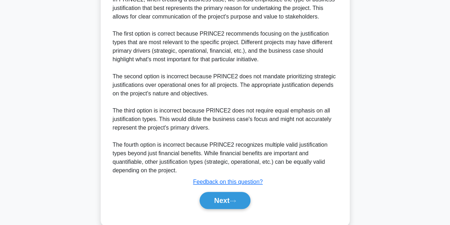
scroll to position [230, 0]
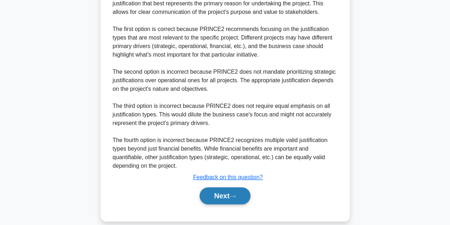
click at [225, 190] on button "Next" at bounding box center [225, 195] width 51 height 17
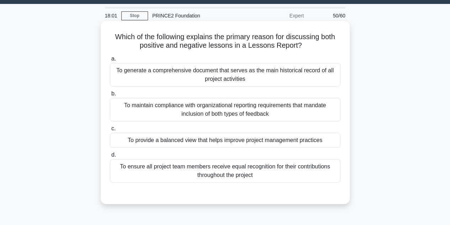
scroll to position [22, 0]
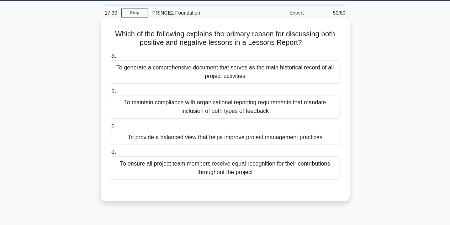
click at [235, 81] on div "To generate a comprehensive document that serves as the main historical record …" at bounding box center [225, 71] width 231 height 23
click at [110, 58] on input "a. To generate a comprehensive document that serves as the main historical reco…" at bounding box center [110, 56] width 0 height 5
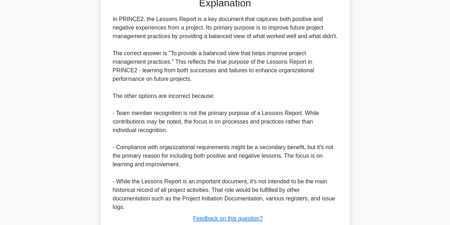
scroll to position [274, 0]
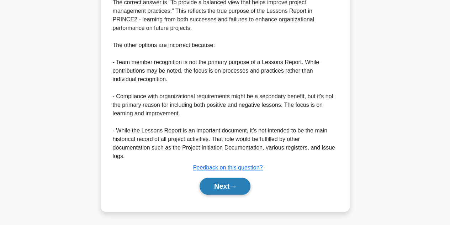
click at [227, 180] on button "Next" at bounding box center [225, 186] width 51 height 17
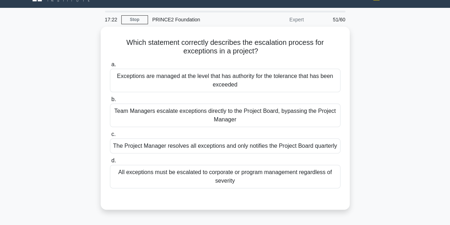
scroll to position [14, 0]
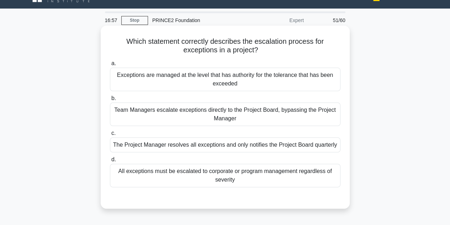
click at [188, 178] on div "All exceptions must be escalated to corporate or program management regardless …" at bounding box center [225, 175] width 231 height 23
click at [110, 162] on input "d. All exceptions must be escalated to corporate or program management regardle…" at bounding box center [110, 159] width 0 height 5
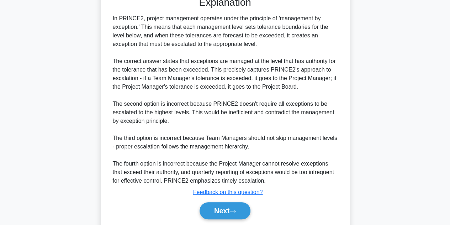
scroll to position [240, 0]
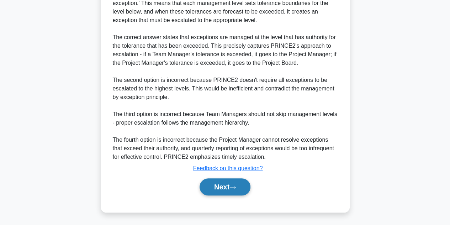
click at [205, 182] on button "Next" at bounding box center [225, 186] width 51 height 17
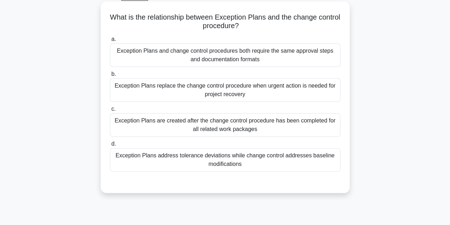
scroll to position [39, 0]
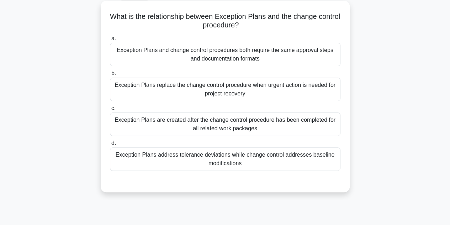
click at [229, 157] on div "Exception Plans address tolerance deviations while change control addresses bas…" at bounding box center [225, 158] width 231 height 23
click at [110, 146] on input "d. Exception Plans address tolerance deviations while change control addresses …" at bounding box center [110, 143] width 0 height 5
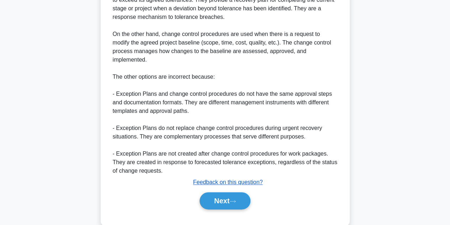
scroll to position [303, 0]
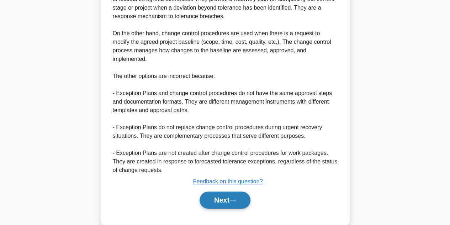
click at [218, 192] on button "Next" at bounding box center [225, 200] width 51 height 17
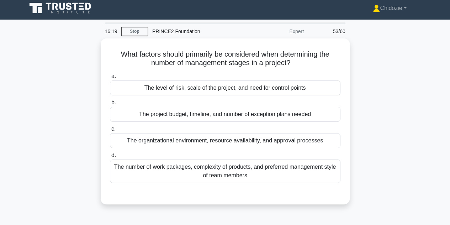
scroll to position [1, 0]
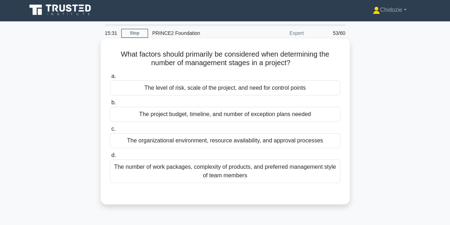
click at [226, 91] on div "The level of risk, scale of the project, and need for control points" at bounding box center [225, 87] width 231 height 15
click at [110, 79] on input "a. The level of risk, scale of the project, and need for control points" at bounding box center [110, 76] width 0 height 5
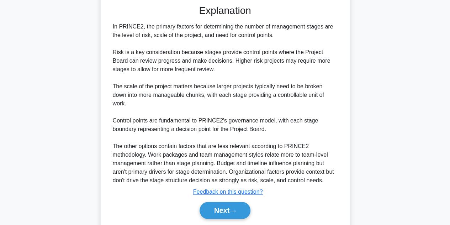
scroll to position [204, 0]
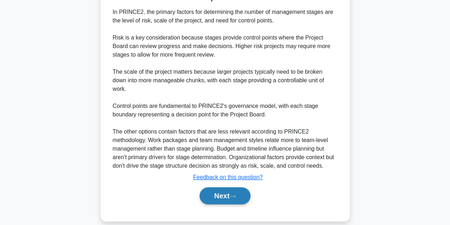
click at [216, 188] on button "Next" at bounding box center [225, 195] width 51 height 17
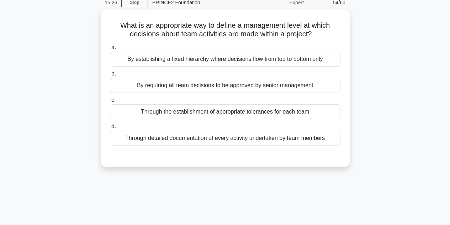
scroll to position [0, 0]
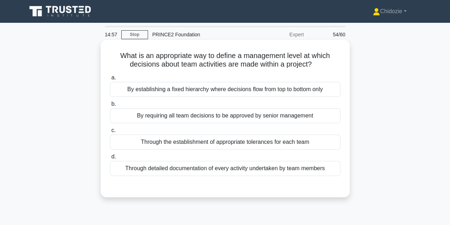
click at [192, 143] on div "Through the establishment of appropriate tolerances for each team" at bounding box center [225, 142] width 231 height 15
click at [110, 133] on input "c. Through the establishment of appropriate tolerances for each team" at bounding box center [110, 130] width 0 height 5
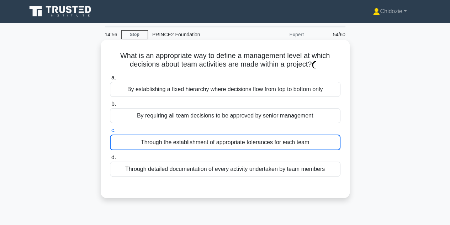
click at [192, 143] on div "Through the establishment of appropriate tolerances for each team" at bounding box center [225, 143] width 231 height 16
click at [110, 133] on input "c. Through the establishment of appropriate tolerances for each team" at bounding box center [110, 130] width 0 height 5
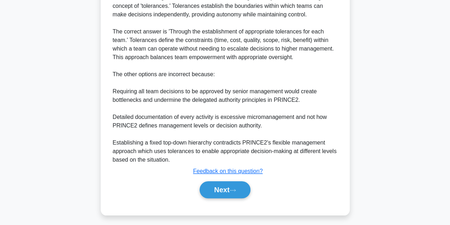
scroll to position [213, 0]
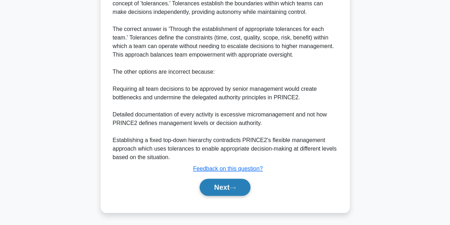
click at [207, 183] on button "Next" at bounding box center [225, 187] width 51 height 17
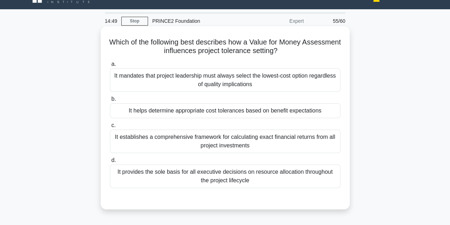
scroll to position [13, 0]
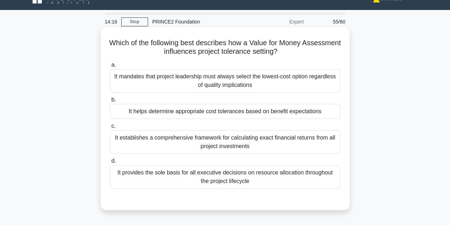
click at [255, 117] on div "It helps determine appropriate cost tolerances based on benefit expectations" at bounding box center [225, 111] width 231 height 15
click at [110, 102] on input "b. It helps determine appropriate cost tolerances based on benefit expectations" at bounding box center [110, 100] width 0 height 5
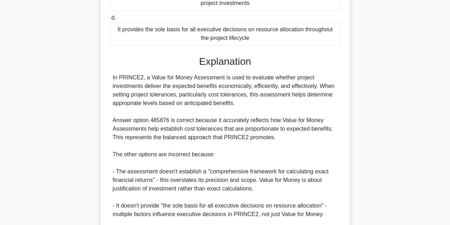
scroll to position [247, 0]
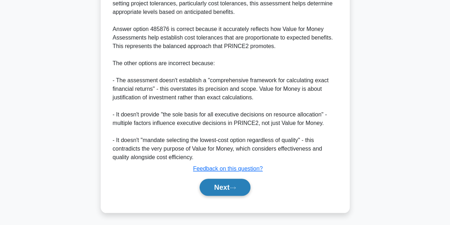
click at [224, 181] on button "Next" at bounding box center [225, 187] width 51 height 17
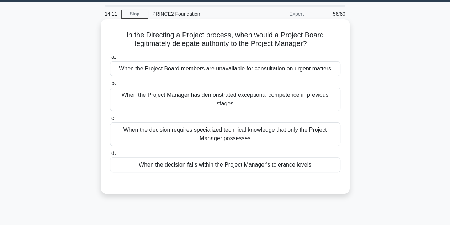
scroll to position [20, 0]
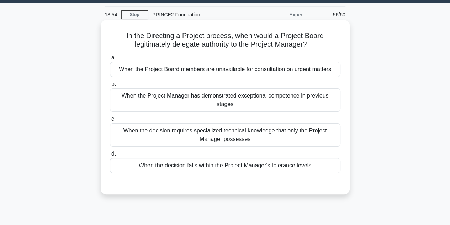
click at [229, 158] on div "When the decision falls within the Project Manager's tolerance levels" at bounding box center [225, 165] width 231 height 15
click at [110, 155] on input "d. When the decision falls within the Project Manager's tolerance levels" at bounding box center [110, 154] width 0 height 5
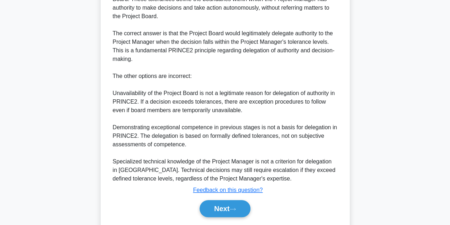
scroll to position [247, 0]
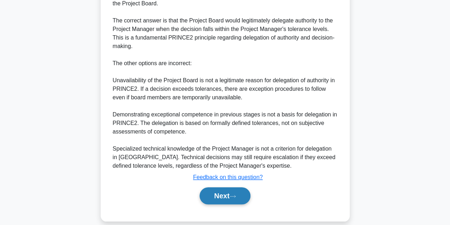
click at [218, 187] on button "Next" at bounding box center [225, 195] width 51 height 17
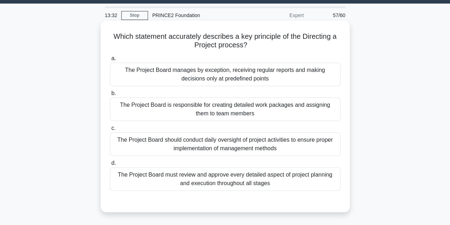
scroll to position [21, 0]
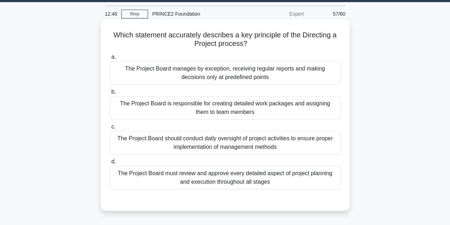
drag, startPoint x: 264, startPoint y: 77, endPoint x: 198, endPoint y: 73, distance: 66.0
click at [198, 73] on div "The Project Board manages by exception, receiving regular reports and making de…" at bounding box center [225, 72] width 231 height 23
click at [284, 77] on div "The Project Board manages by exception, receiving regular reports and making de…" at bounding box center [225, 72] width 231 height 23
click at [110, 59] on input "a. The Project Board manages by exception, receiving regular reports and making…" at bounding box center [110, 57] width 0 height 5
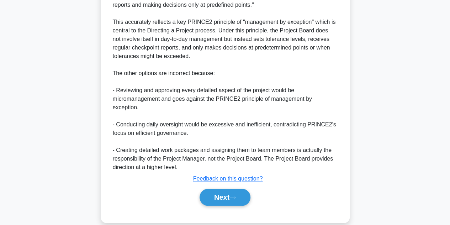
scroll to position [247, 0]
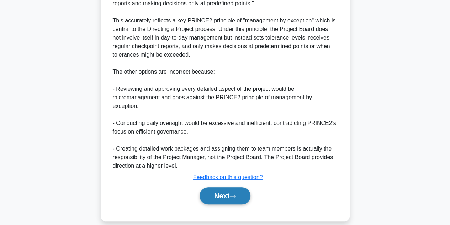
click at [219, 187] on button "Next" at bounding box center [225, 195] width 51 height 17
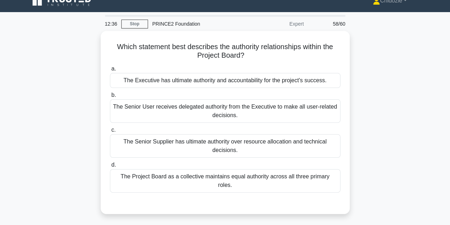
scroll to position [0, 0]
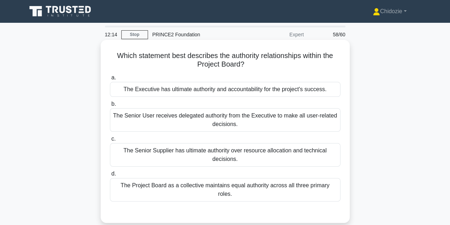
click at [200, 187] on div "The Project Board as a collective maintains equal authority across all three pr…" at bounding box center [225, 189] width 231 height 23
click at [110, 176] on input "d. The Project Board as a collective maintains equal authority across all three…" at bounding box center [110, 174] width 0 height 5
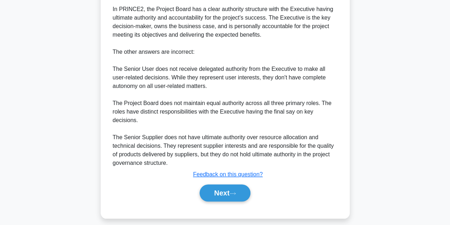
scroll to position [231, 0]
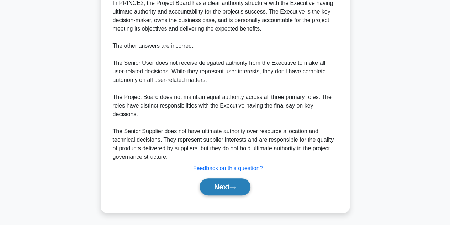
click at [213, 187] on button "Next" at bounding box center [225, 186] width 51 height 17
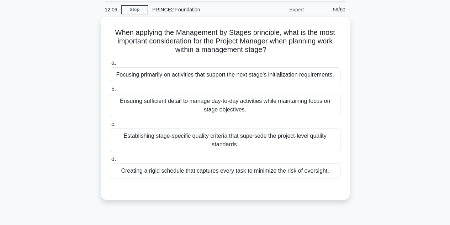
scroll to position [0, 0]
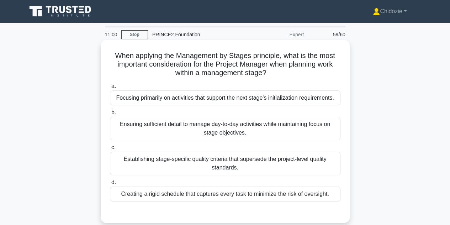
click at [228, 133] on div "Ensuring sufficient detail to manage day-to-day activities while maintaining fo…" at bounding box center [225, 128] width 231 height 23
click at [110, 115] on input "b. Ensuring sufficient detail to manage day-to-day activities while maintaining…" at bounding box center [110, 112] width 0 height 5
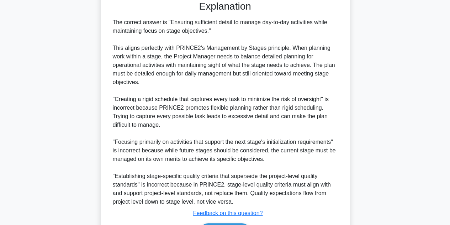
scroll to position [256, 0]
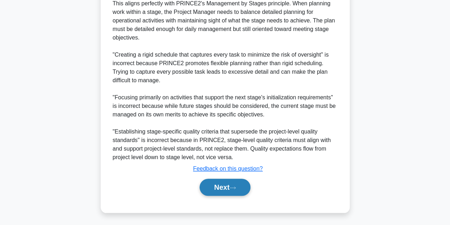
click at [219, 183] on button "Next" at bounding box center [225, 187] width 51 height 17
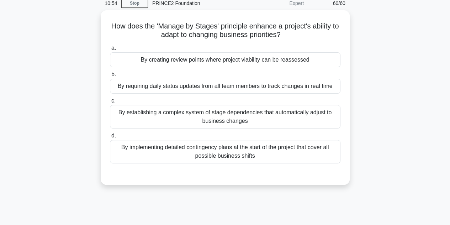
scroll to position [25, 0]
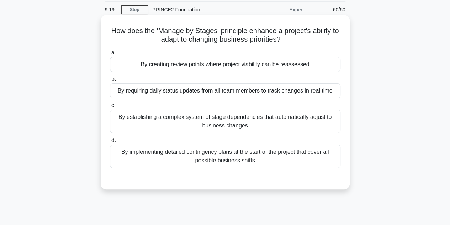
click at [254, 155] on div "By implementing detailed contingency plans at the start of the project that cov…" at bounding box center [225, 156] width 231 height 23
click at [110, 143] on input "d. By implementing detailed contingency plans at the start of the project that …" at bounding box center [110, 140] width 0 height 5
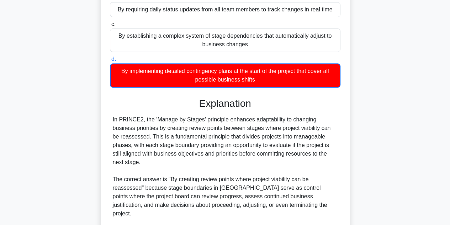
scroll to position [106, 0]
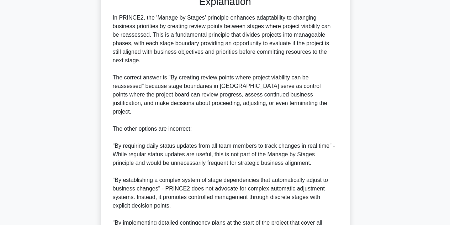
click at [242, 92] on div "In PRINCE2, the 'Manage by Stages' principle enhances adaptability to changing …" at bounding box center [225, 133] width 225 height 239
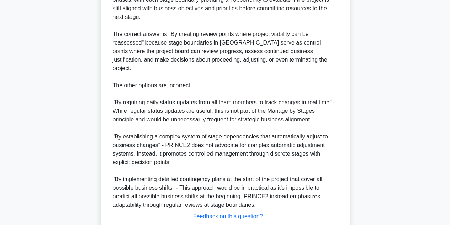
scroll to position [291, 0]
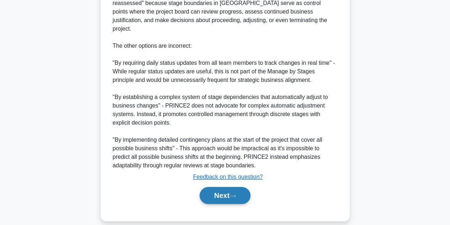
click at [208, 188] on button "Next" at bounding box center [225, 195] width 51 height 17
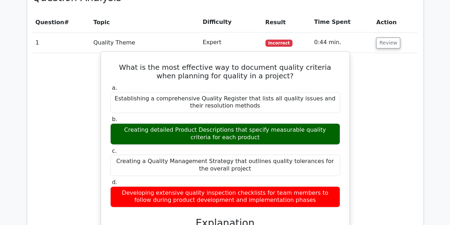
scroll to position [444, 0]
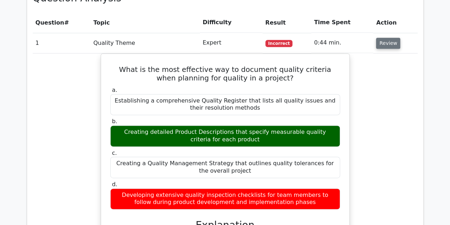
click at [381, 42] on button "Review" at bounding box center [388, 43] width 24 height 11
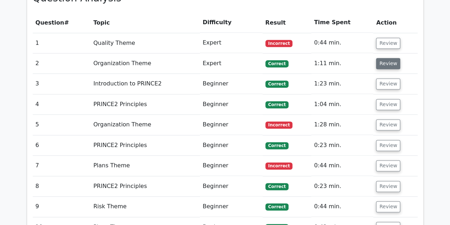
click at [384, 65] on button "Review" at bounding box center [388, 63] width 24 height 11
click at [383, 67] on button "Review" at bounding box center [388, 63] width 24 height 11
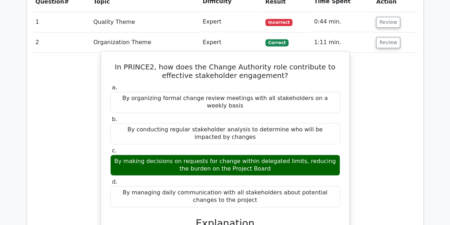
scroll to position [464, 0]
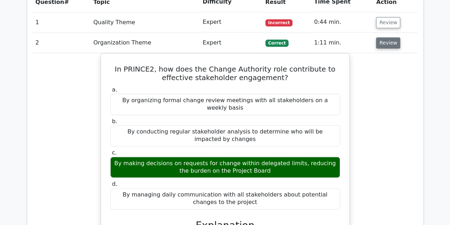
click at [376, 43] on button "Review" at bounding box center [388, 42] width 24 height 11
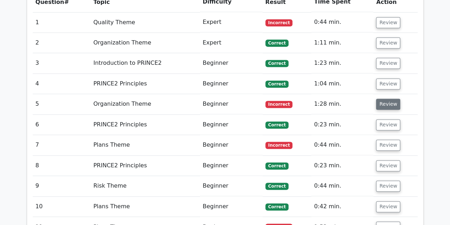
click at [381, 100] on button "Review" at bounding box center [388, 104] width 24 height 11
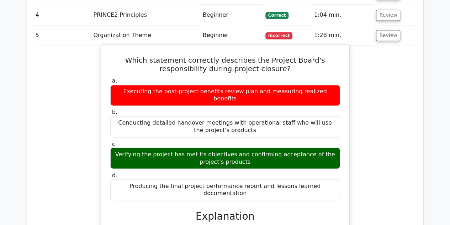
scroll to position [523, 0]
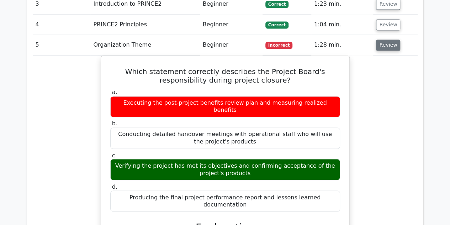
click at [382, 42] on button "Review" at bounding box center [388, 45] width 24 height 11
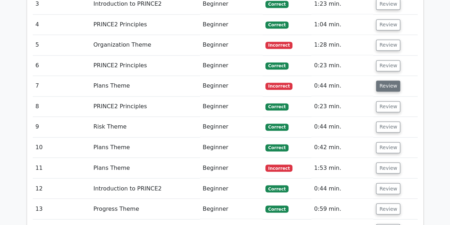
click at [381, 82] on button "Review" at bounding box center [388, 85] width 24 height 11
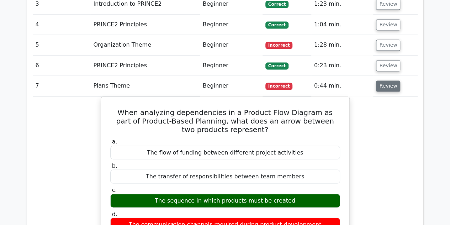
click at [381, 82] on button "Review" at bounding box center [388, 85] width 24 height 11
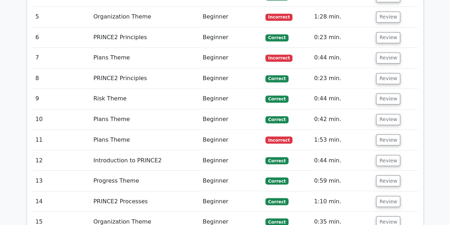
scroll to position [552, 0]
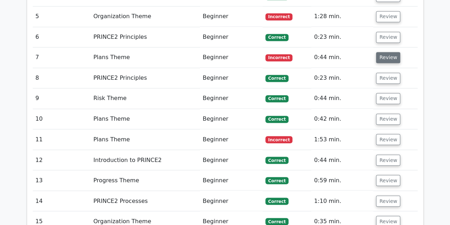
click at [388, 57] on button "Review" at bounding box center [388, 57] width 24 height 11
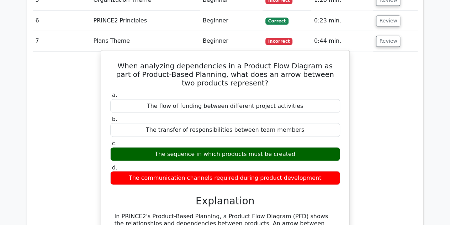
scroll to position [568, 0]
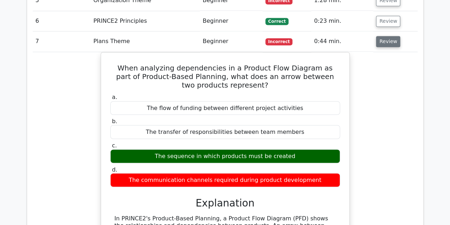
click at [384, 45] on button "Review" at bounding box center [388, 41] width 24 height 11
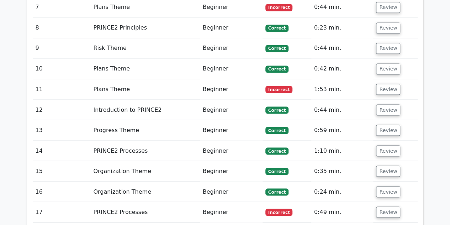
scroll to position [602, 0]
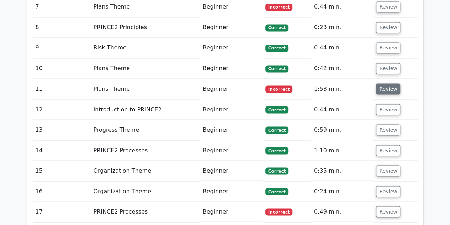
click at [390, 87] on button "Review" at bounding box center [388, 88] width 24 height 11
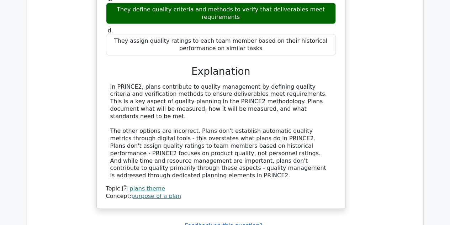
scroll to position [802, 0]
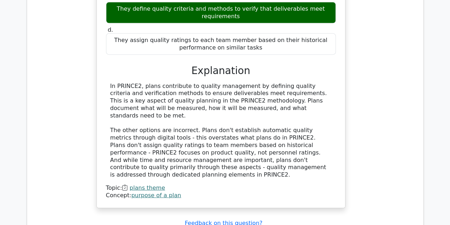
drag, startPoint x: 289, startPoint y: 178, endPoint x: 281, endPoint y: 188, distance: 12.9
click at [281, 188] on div "How do plans contribute to quality management in projects? a. They establish a …" at bounding box center [220, 58] width 385 height 317
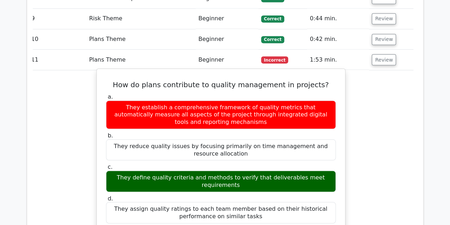
scroll to position [631, 0]
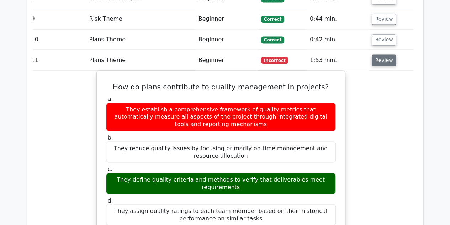
click at [386, 57] on button "Review" at bounding box center [384, 59] width 24 height 11
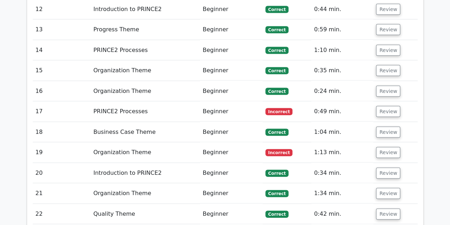
scroll to position [705, 0]
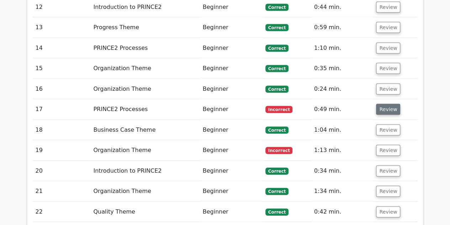
click at [384, 108] on button "Review" at bounding box center [388, 109] width 24 height 11
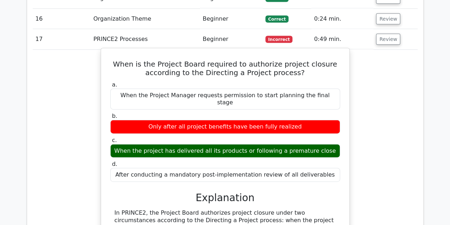
scroll to position [774, 0]
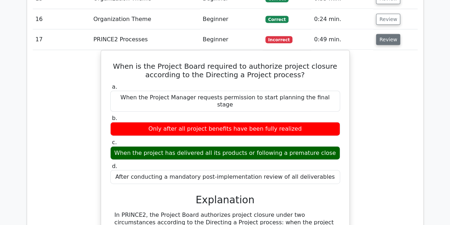
click at [383, 34] on button "Review" at bounding box center [388, 39] width 24 height 11
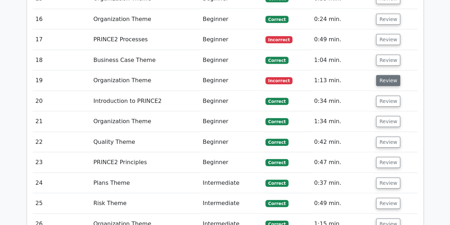
click at [381, 75] on button "Review" at bounding box center [388, 80] width 24 height 11
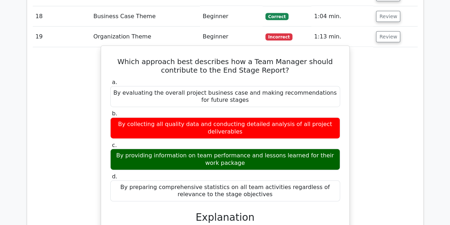
scroll to position [815, 0]
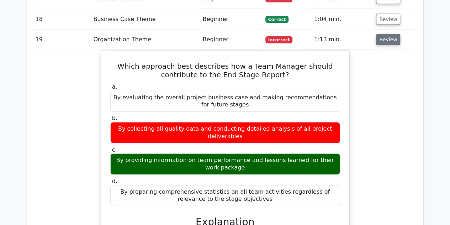
click at [382, 34] on button "Review" at bounding box center [388, 39] width 24 height 11
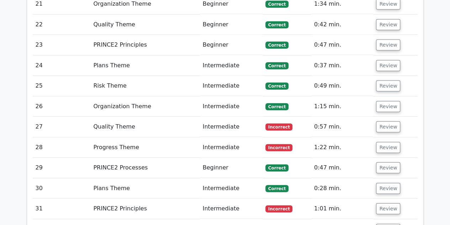
scroll to position [893, 0]
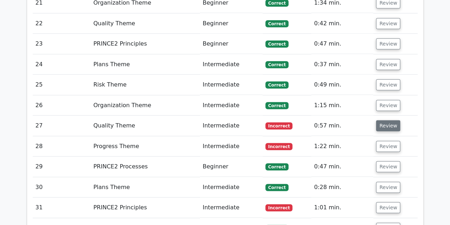
click at [381, 124] on button "Review" at bounding box center [388, 125] width 24 height 11
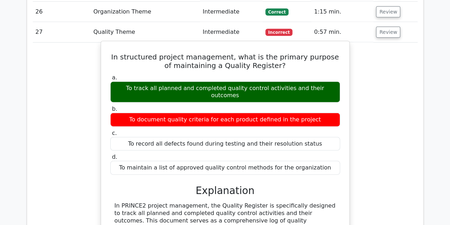
scroll to position [986, 0]
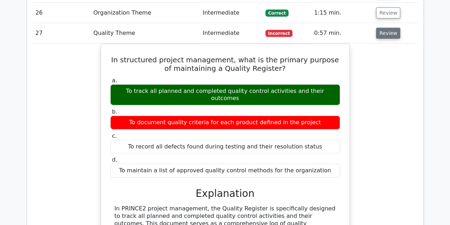
click at [384, 29] on button "Review" at bounding box center [388, 33] width 24 height 11
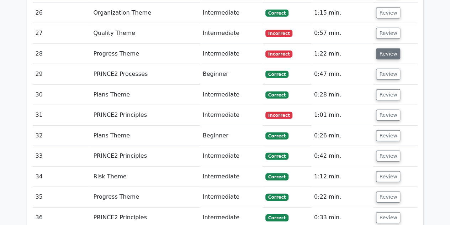
click at [387, 49] on button "Review" at bounding box center [388, 53] width 24 height 11
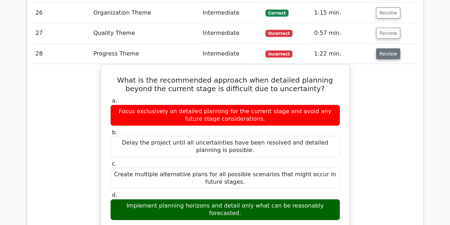
click at [391, 49] on button "Review" at bounding box center [388, 53] width 24 height 11
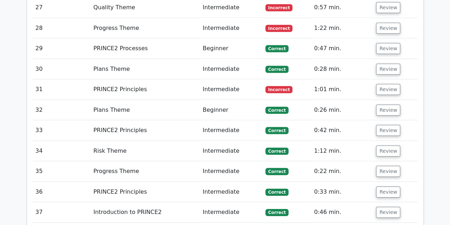
scroll to position [1024, 0]
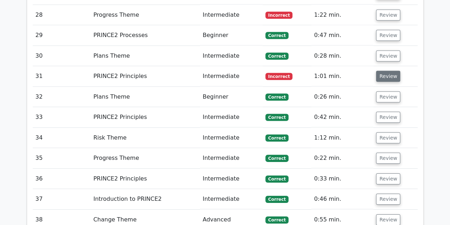
click at [387, 72] on button "Review" at bounding box center [388, 76] width 24 height 11
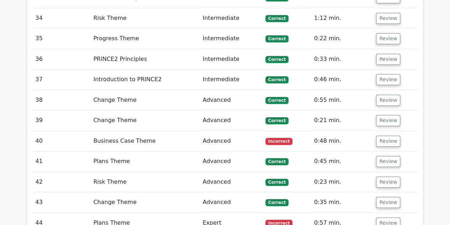
scroll to position [1545, 0]
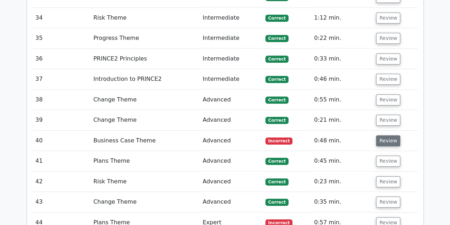
click at [390, 135] on button "Review" at bounding box center [388, 140] width 24 height 11
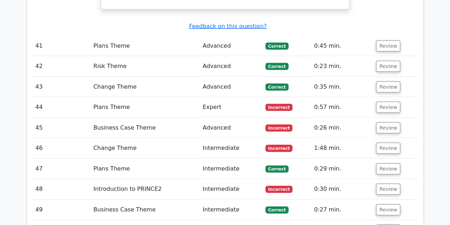
scroll to position [2045, 0]
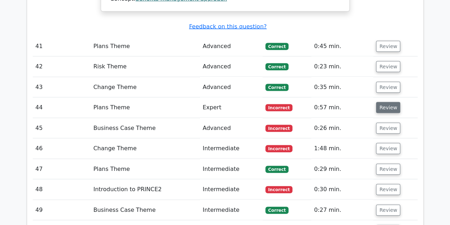
click at [385, 102] on button "Review" at bounding box center [388, 107] width 24 height 11
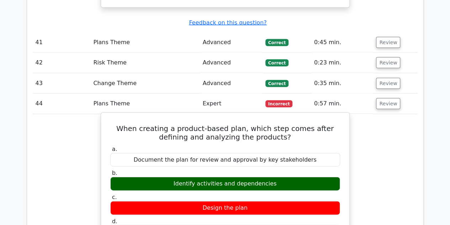
scroll to position [2048, 0]
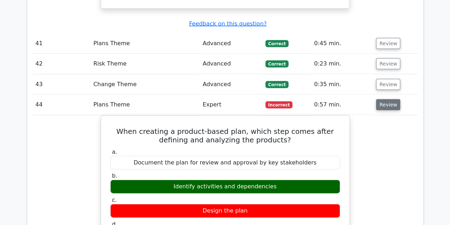
click at [383, 99] on button "Review" at bounding box center [388, 104] width 24 height 11
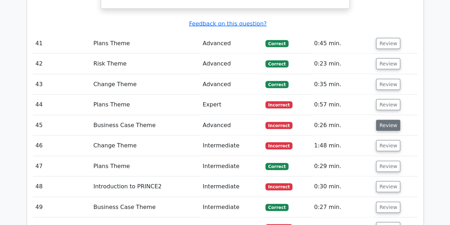
click at [388, 120] on button "Review" at bounding box center [388, 125] width 24 height 11
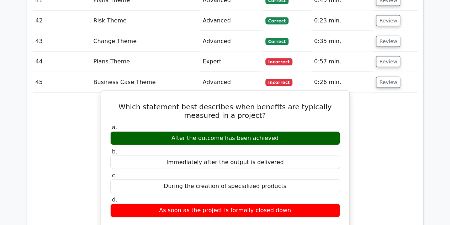
scroll to position [2091, 0]
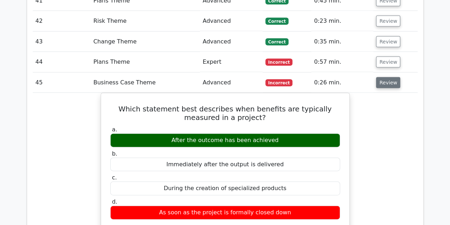
click at [378, 77] on button "Review" at bounding box center [388, 82] width 24 height 11
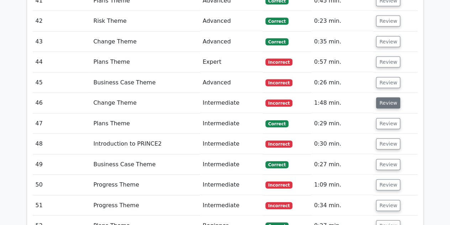
click at [379, 98] on button "Review" at bounding box center [388, 103] width 24 height 11
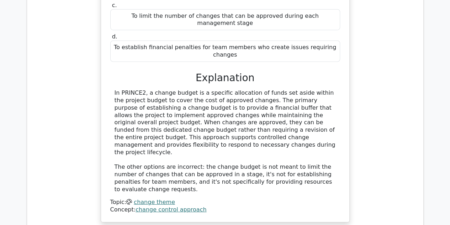
scroll to position [2333, 0]
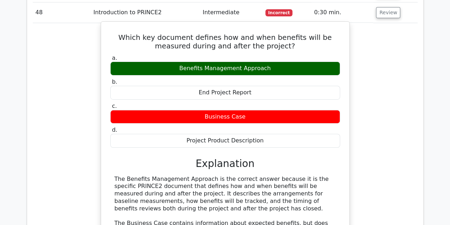
scroll to position [2557, 0]
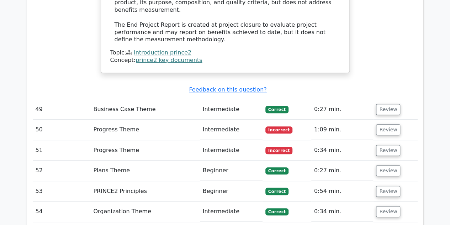
scroll to position [2831, 0]
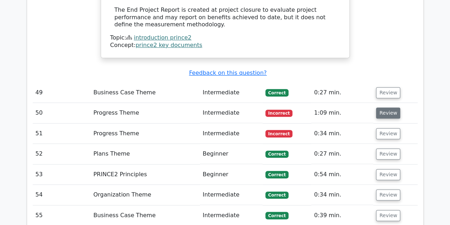
click at [389, 108] on button "Review" at bounding box center [388, 113] width 24 height 11
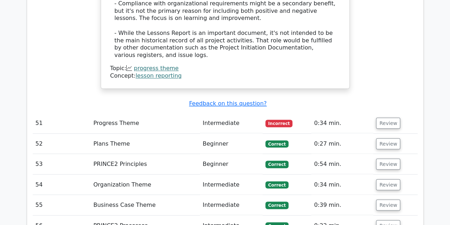
scroll to position [3256, 0]
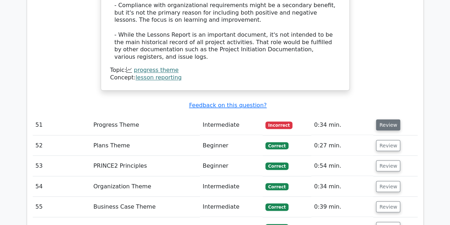
click at [380, 119] on button "Review" at bounding box center [388, 124] width 24 height 11
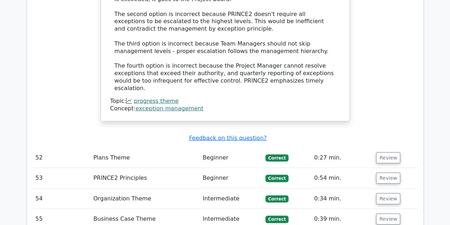
scroll to position [3670, 0]
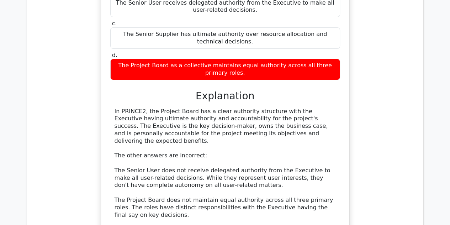
scroll to position [4017, 0]
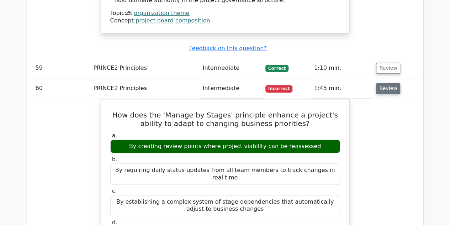
scroll to position [4271, 0]
